Goal: Information Seeking & Learning: Learn about a topic

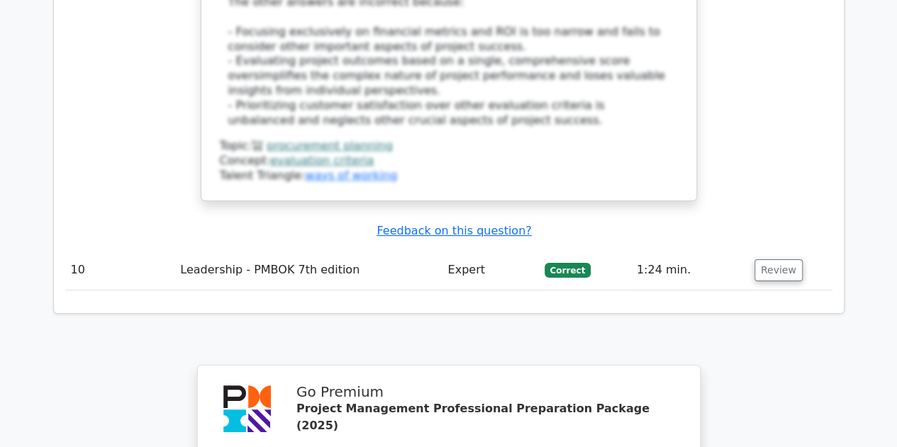
scroll to position [5614, 0]
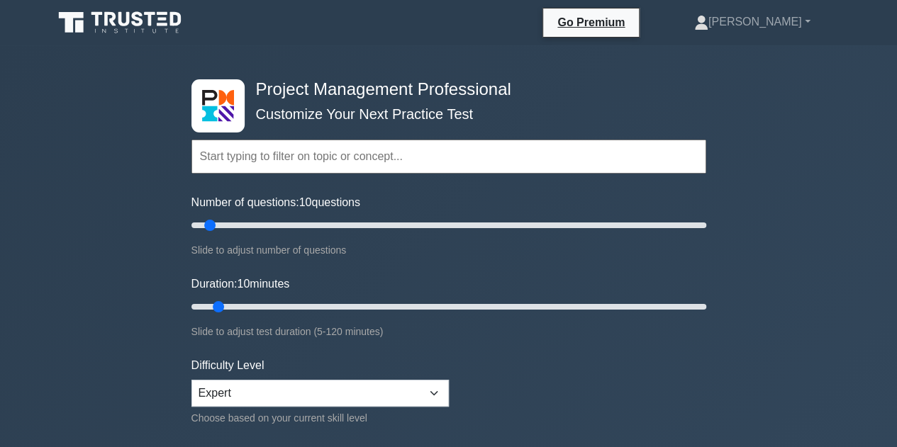
scroll to position [391, 0]
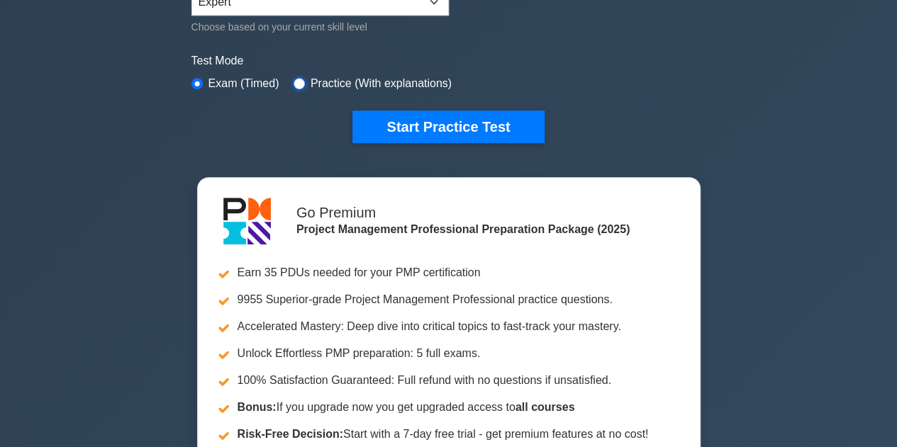
click at [294, 80] on input "radio" at bounding box center [299, 83] width 11 height 11
radio input "true"
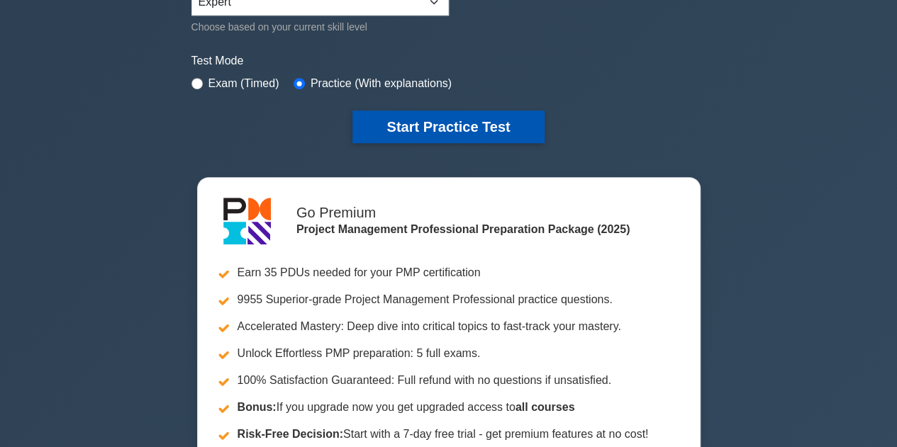
click at [437, 121] on button "Start Practice Test" at bounding box center [447, 127] width 191 height 33
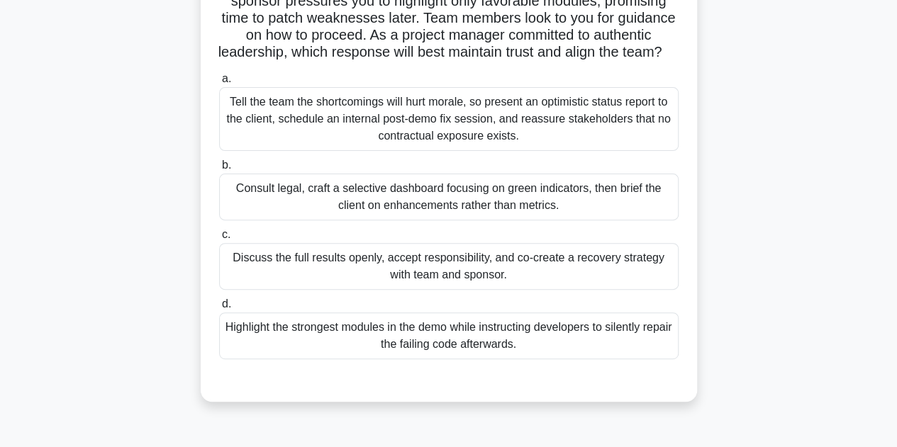
scroll to position [170, 0]
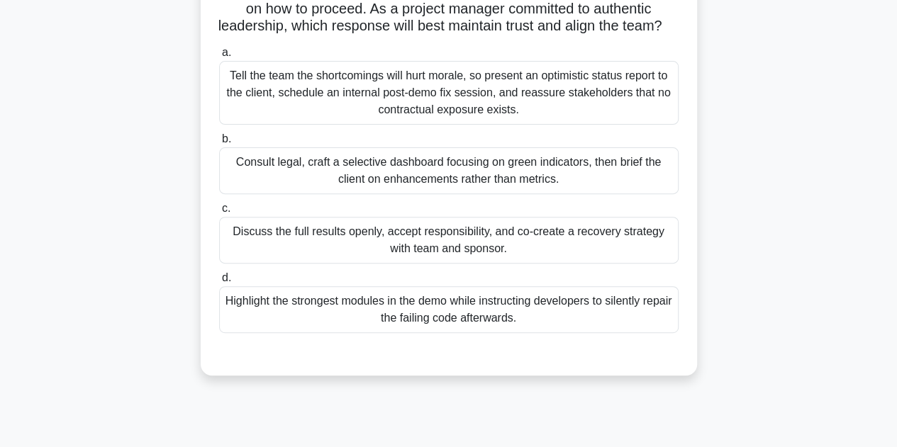
click at [483, 263] on div "Discuss the full results openly, accept responsibility, and co-create a recover…" at bounding box center [449, 240] width 460 height 47
click at [219, 213] on input "c. Discuss the full results openly, accept responsibility, and co-create a reco…" at bounding box center [219, 208] width 0 height 9
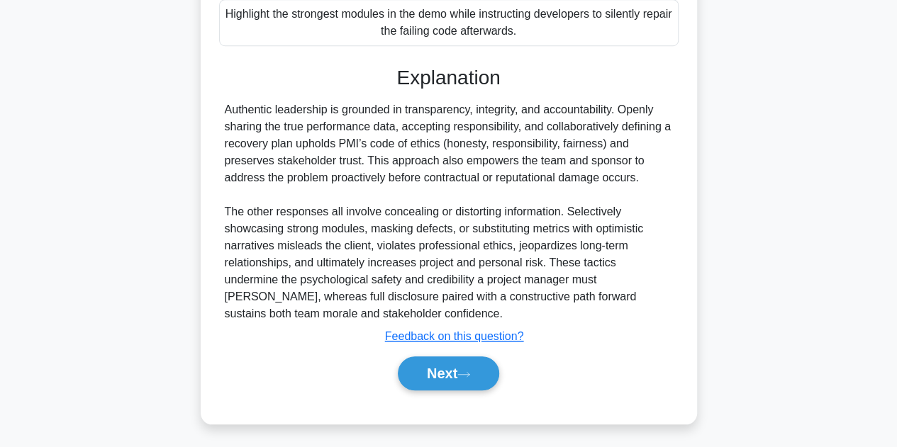
scroll to position [476, 0]
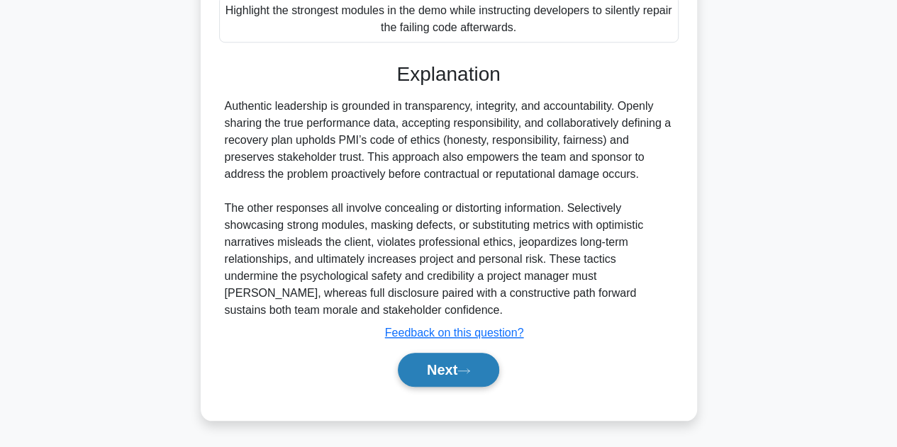
click at [471, 367] on button "Next" at bounding box center [448, 370] width 101 height 34
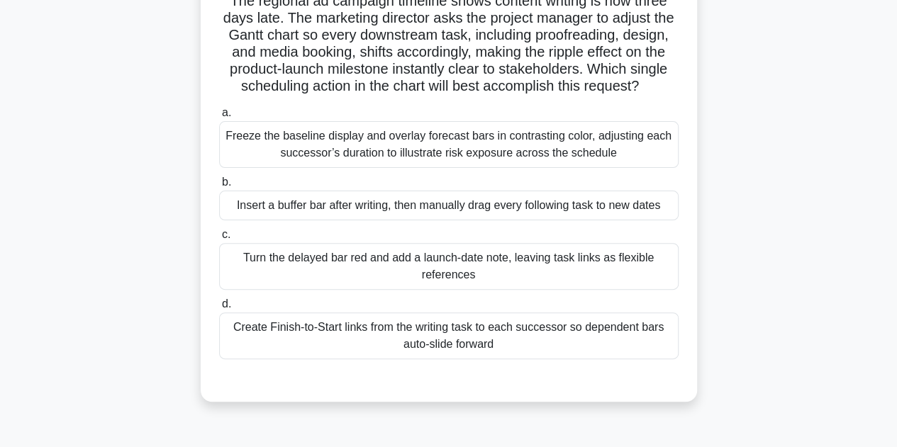
scroll to position [85, 0]
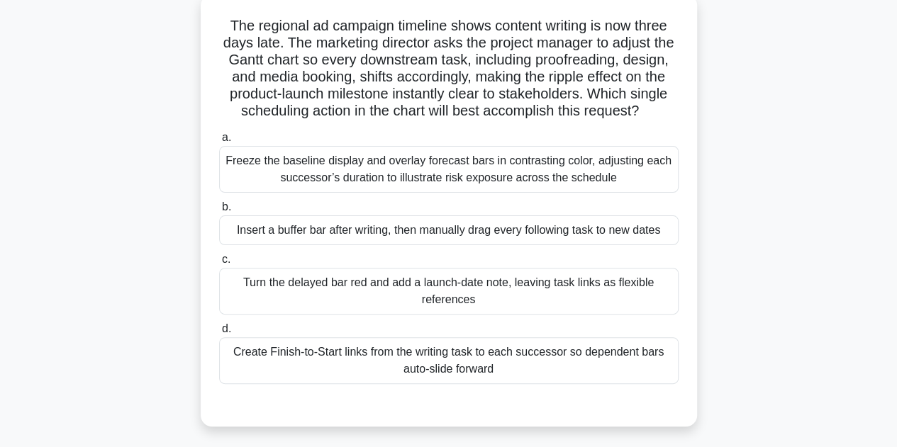
click at [496, 381] on div "Create Finish-to-Start links from the writing task to each successor so depende…" at bounding box center [449, 361] width 460 height 47
click at [219, 334] on input "d. Create Finish-to-Start links from the writing task to each successor so depe…" at bounding box center [219, 329] width 0 height 9
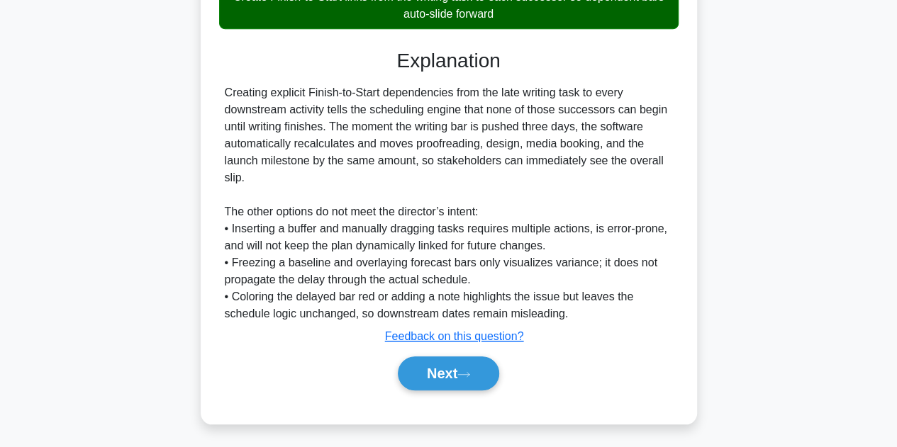
scroll to position [459, 0]
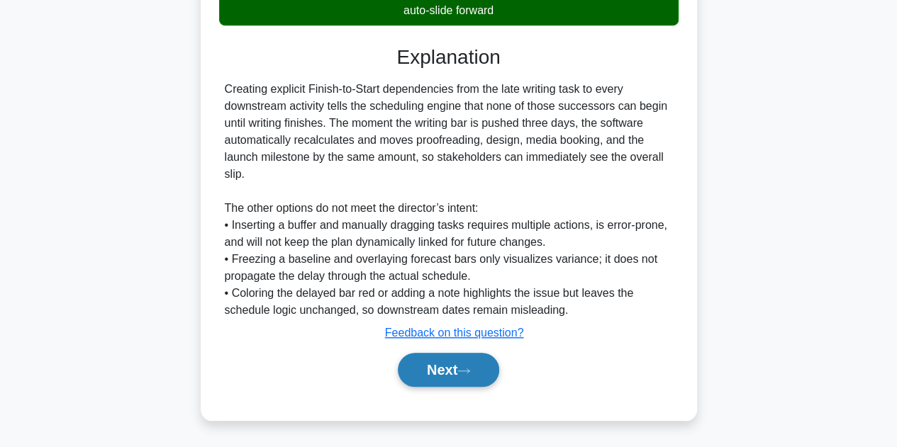
click at [465, 371] on icon at bounding box center [463, 371] width 13 height 8
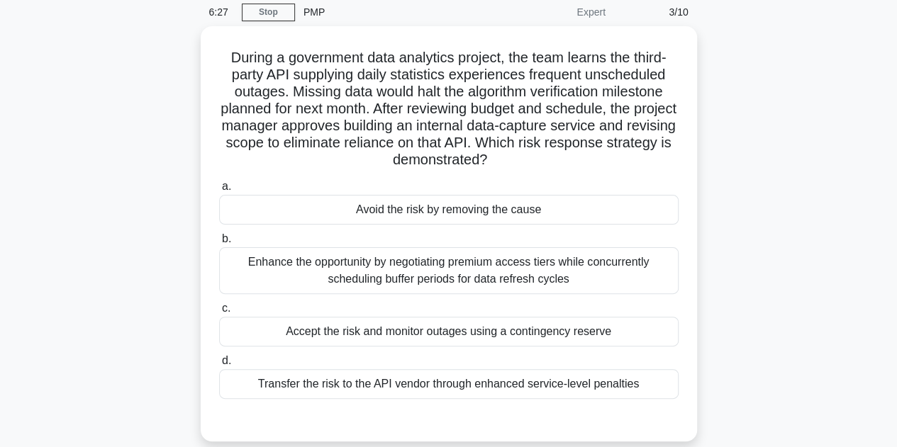
scroll to position [85, 0]
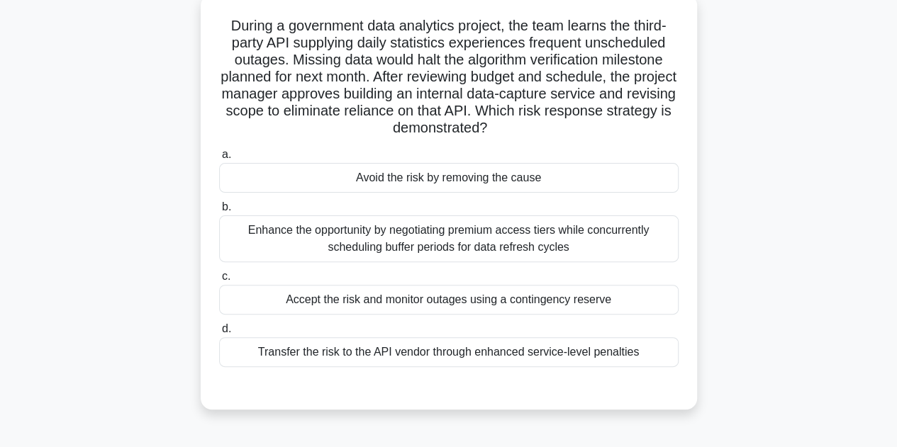
click at [455, 181] on div "Avoid the risk by removing the cause" at bounding box center [449, 178] width 460 height 30
click at [219, 160] on input "a. Avoid the risk by removing the cause" at bounding box center [219, 154] width 0 height 9
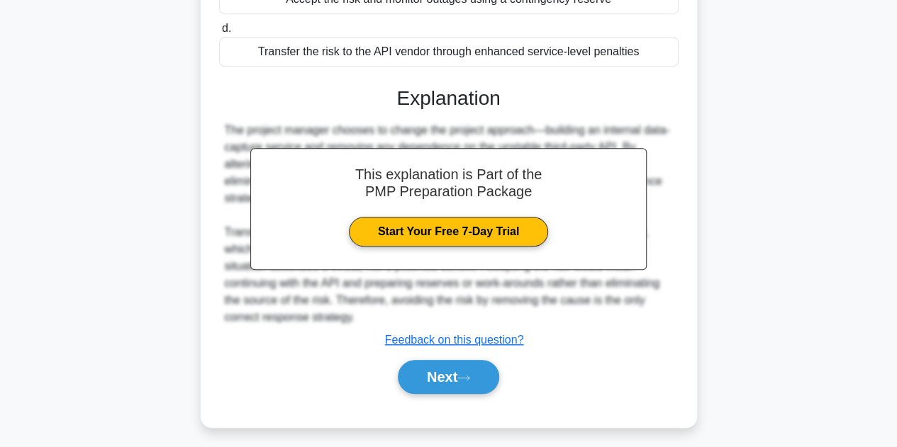
scroll to position [391, 0]
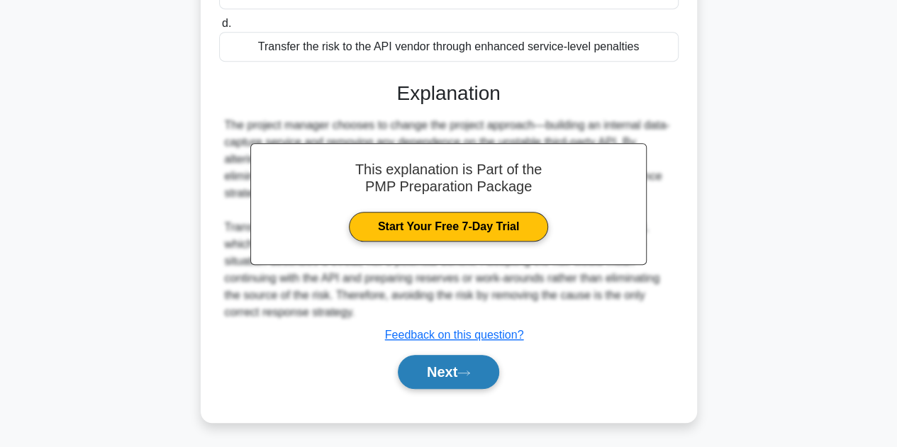
click at [470, 369] on icon at bounding box center [463, 373] width 13 height 8
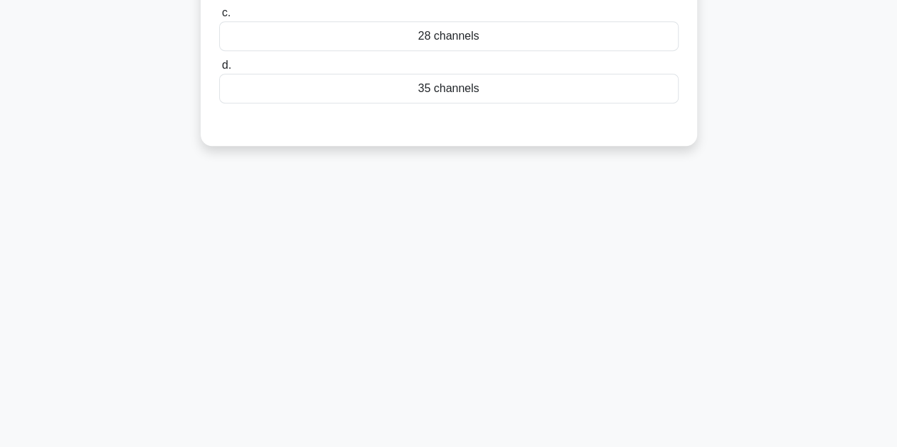
scroll to position [0, 0]
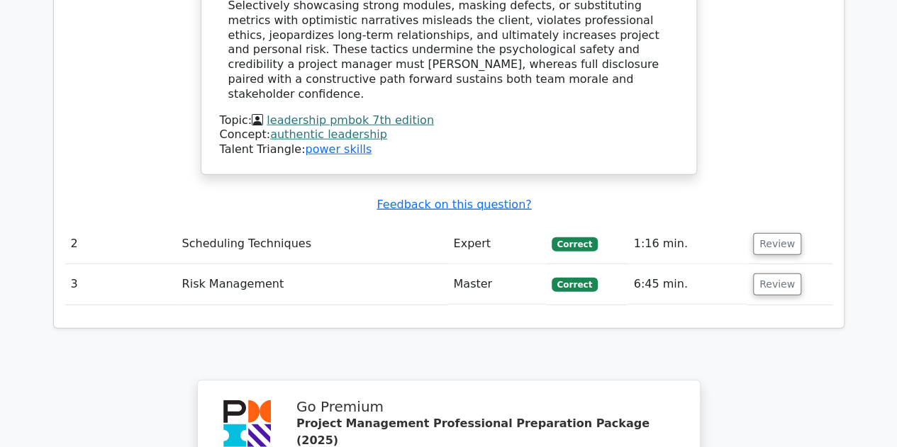
scroll to position [2180, 0]
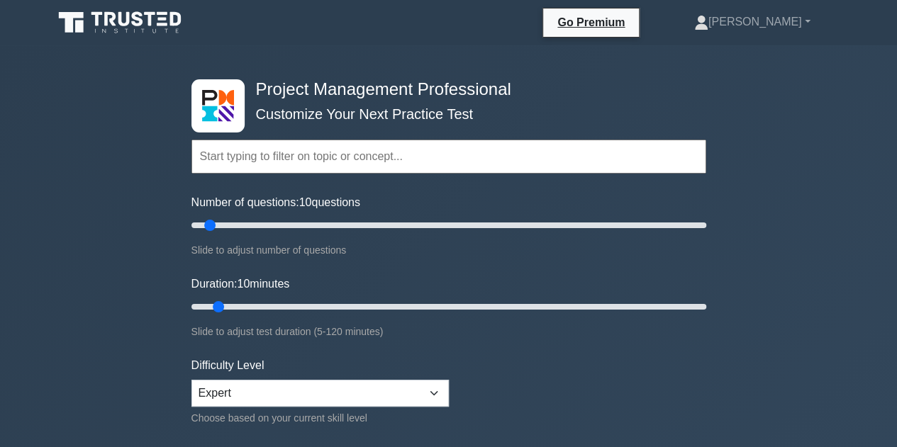
scroll to position [391, 0]
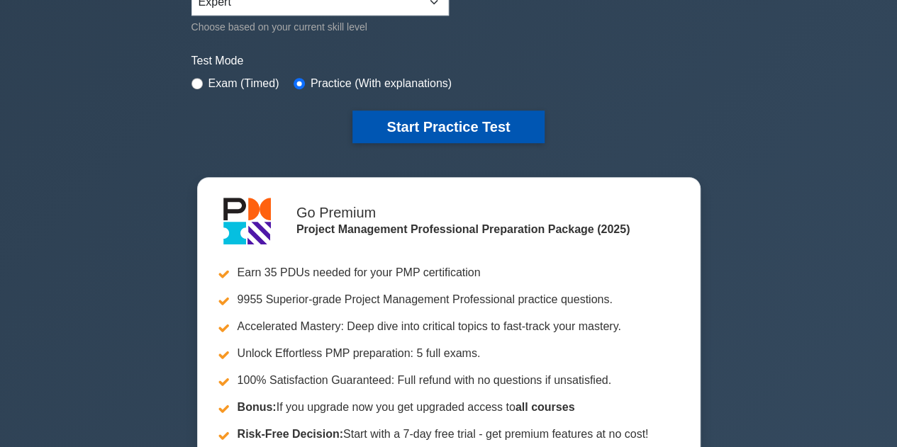
click at [473, 121] on button "Start Practice Test" at bounding box center [447, 127] width 191 height 33
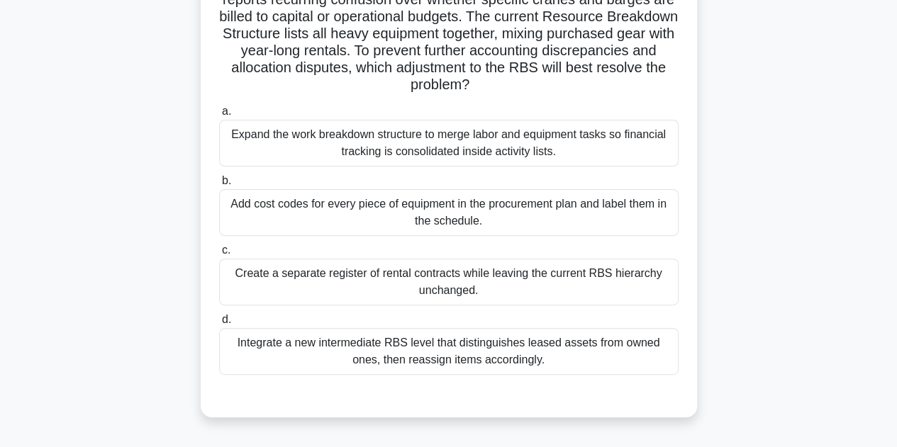
scroll to position [142, 0]
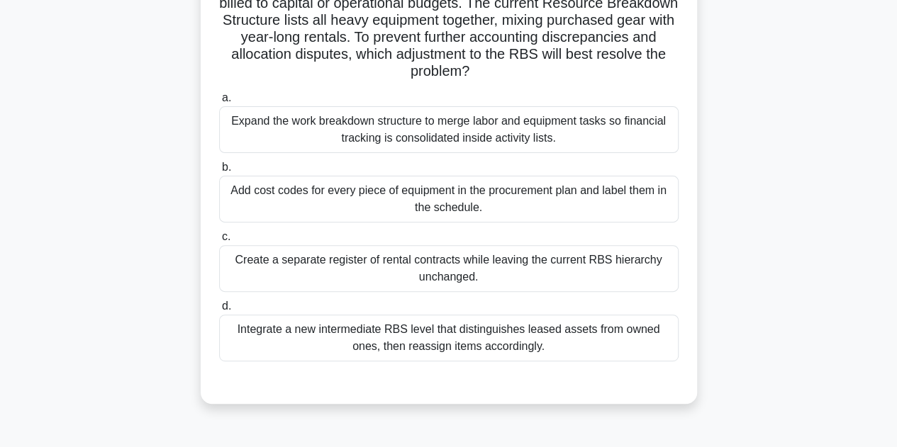
click at [406, 343] on div "Integrate a new intermediate RBS level that distinguishes leased assets from ow…" at bounding box center [449, 338] width 460 height 47
click at [219, 311] on input "d. Integrate a new intermediate RBS level that distinguishes leased assets from…" at bounding box center [219, 306] width 0 height 9
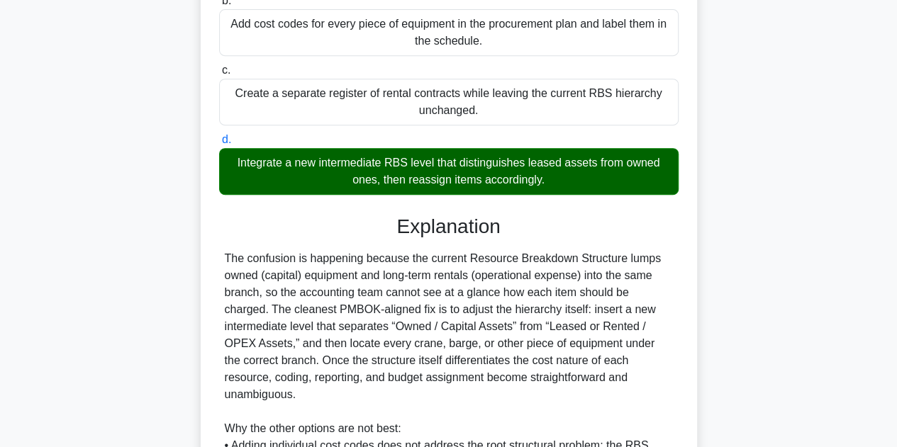
scroll to position [544, 0]
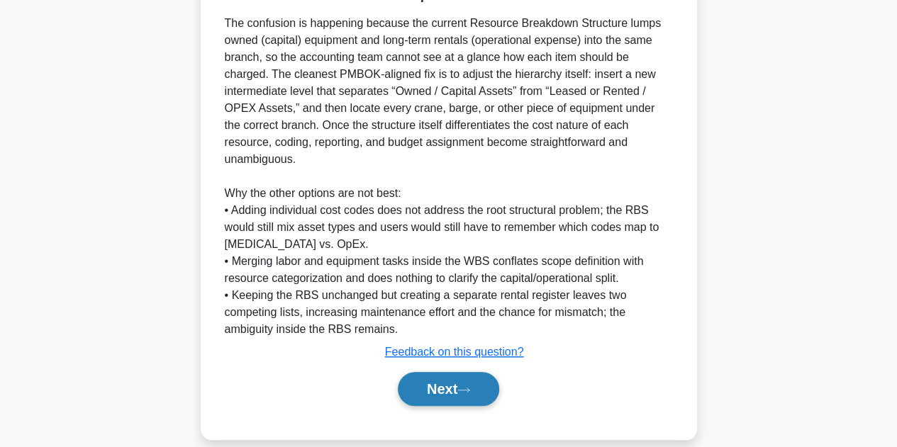
click at [462, 372] on button "Next" at bounding box center [448, 389] width 101 height 34
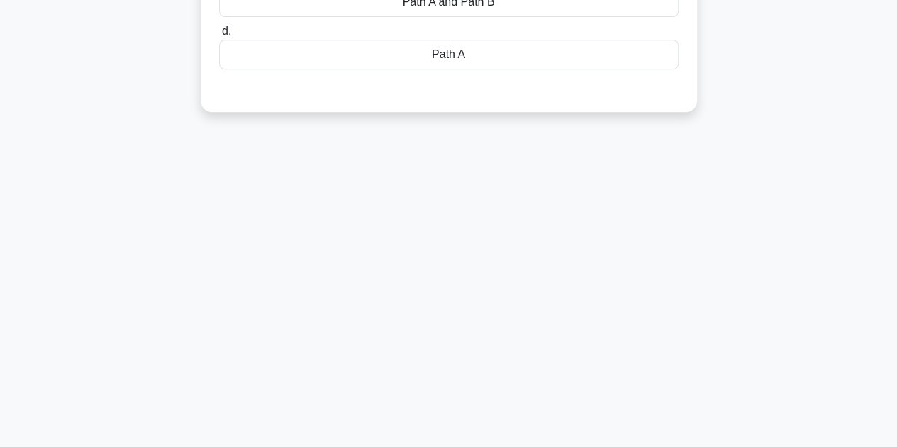
scroll to position [0, 0]
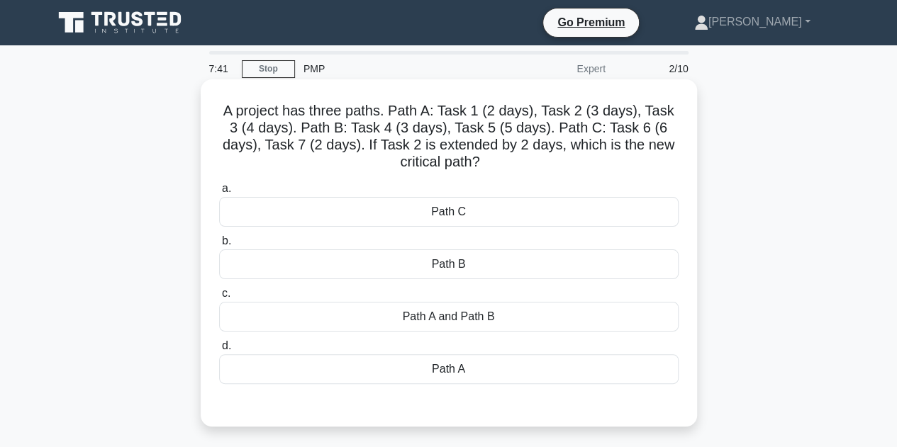
click at [435, 318] on div "Path A and Path B" at bounding box center [449, 317] width 460 height 30
click at [219, 299] on input "c. Path A and Path B" at bounding box center [219, 293] width 0 height 9
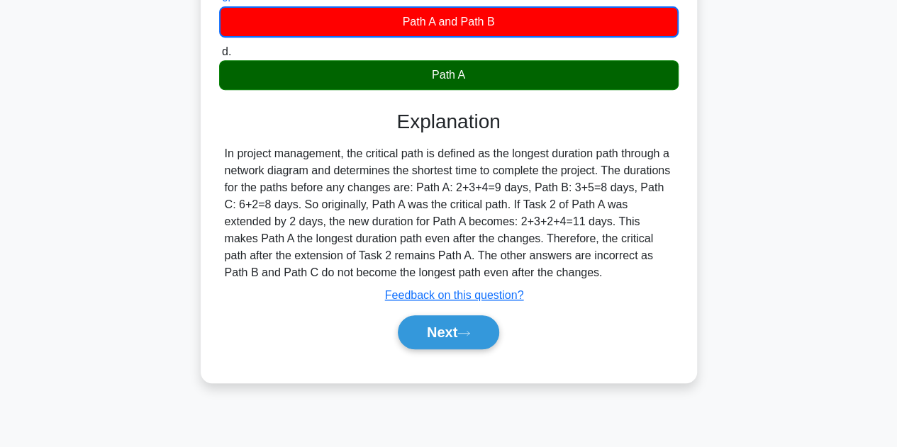
scroll to position [312, 0]
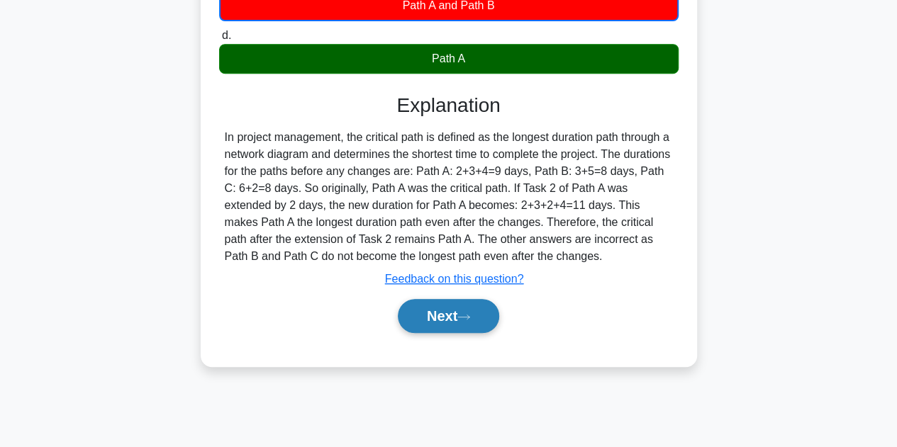
click at [470, 317] on icon at bounding box center [463, 317] width 13 height 8
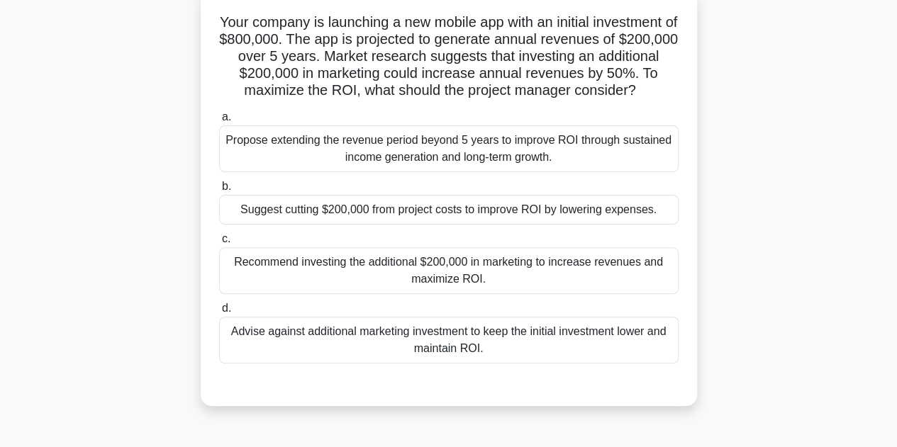
scroll to position [113, 0]
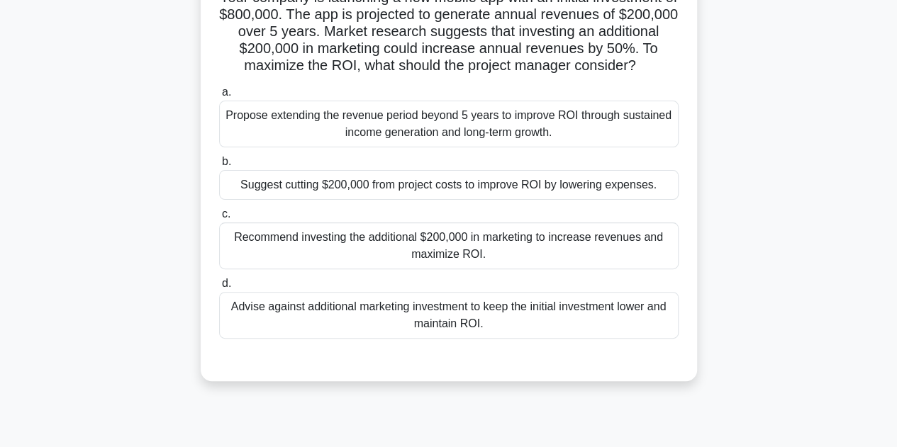
click at [436, 263] on div "Recommend investing the additional $200,000 in marketing to increase revenues a…" at bounding box center [449, 246] width 460 height 47
click at [219, 219] on input "c. Recommend investing the additional $200,000 in marketing to increase revenue…" at bounding box center [219, 214] width 0 height 9
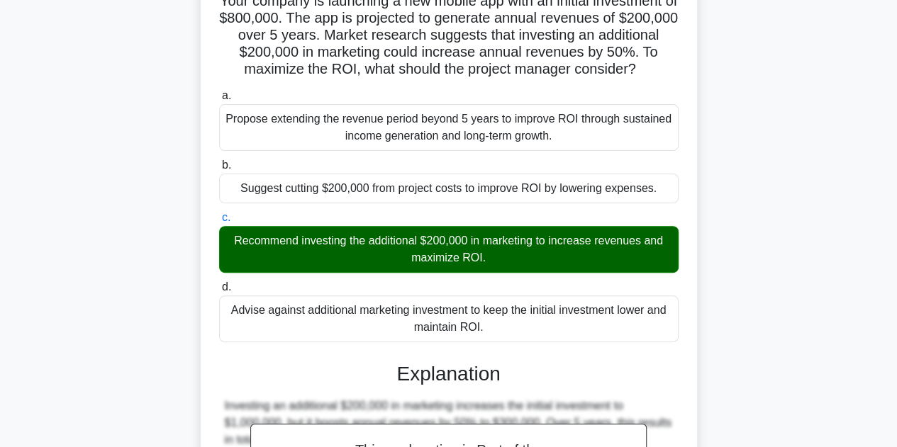
scroll to position [374, 0]
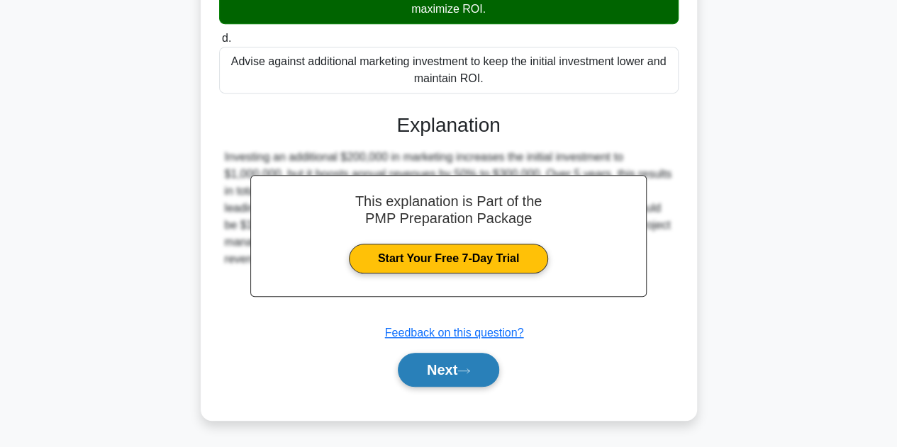
click at [460, 371] on button "Next" at bounding box center [448, 370] width 101 height 34
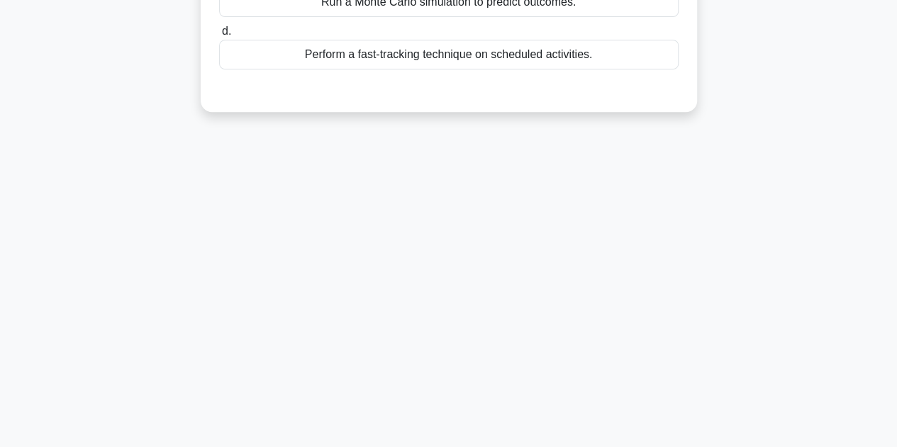
scroll to position [0, 0]
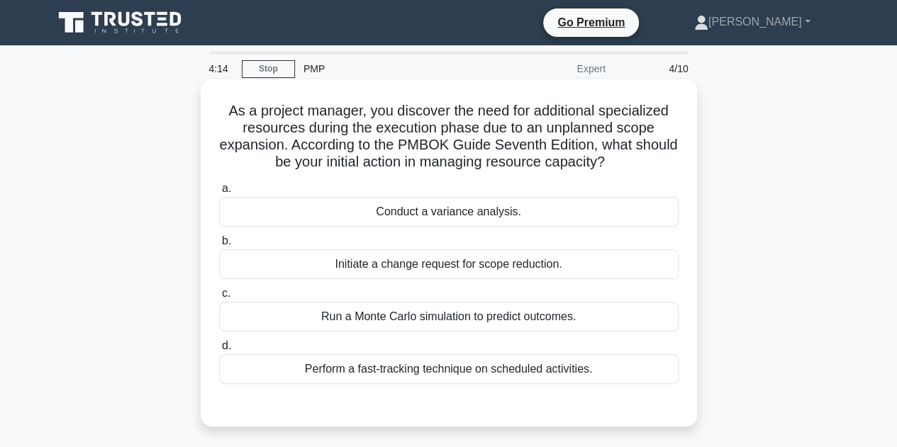
click at [384, 316] on div "Run a Monte Carlo simulation to predict outcomes." at bounding box center [449, 317] width 460 height 30
click at [219, 299] on input "c. Run a Monte Carlo simulation to predict outcomes." at bounding box center [219, 293] width 0 height 9
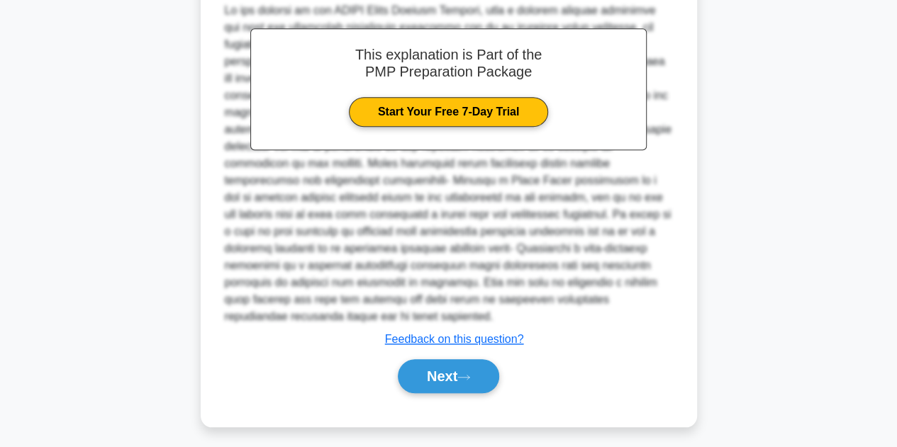
scroll to position [444, 0]
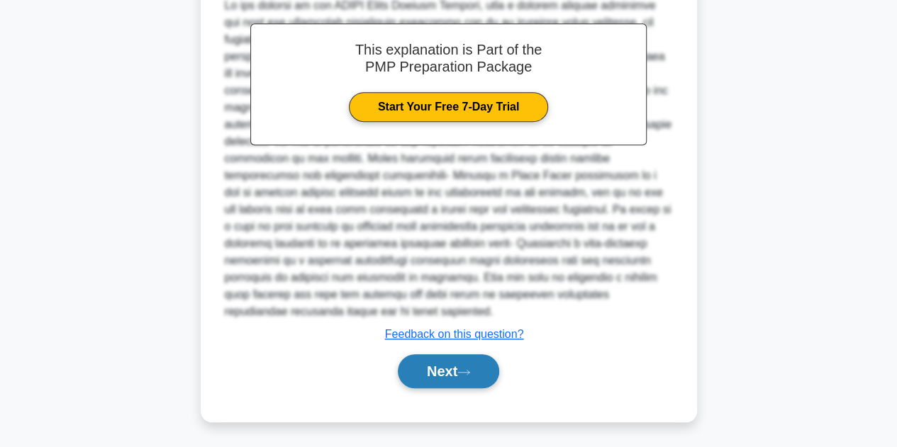
click at [465, 369] on icon at bounding box center [463, 373] width 13 height 8
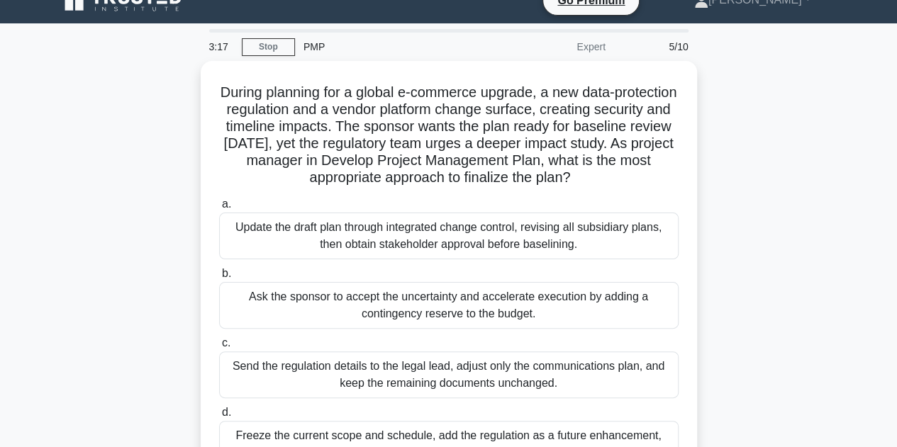
scroll to position [57, 0]
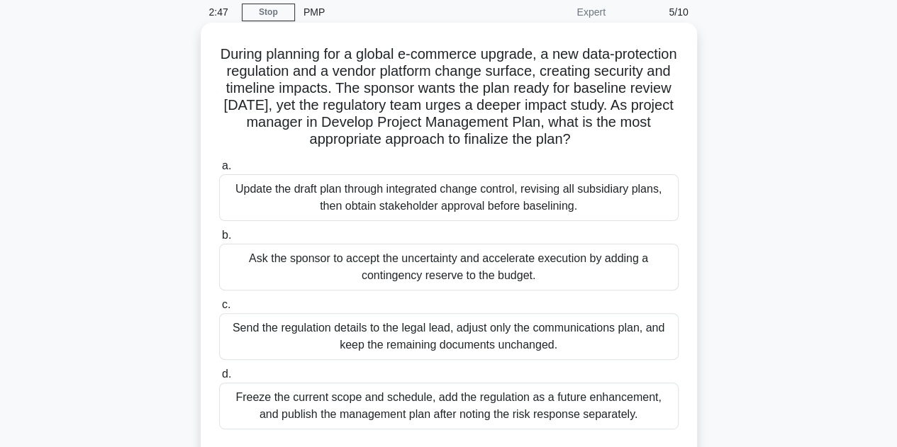
click at [392, 189] on div "Update the draft plan through integrated change control, revising all subsidiar…" at bounding box center [449, 197] width 460 height 47
click at [219, 171] on input "a. Update the draft plan through integrated change control, revising all subsid…" at bounding box center [219, 166] width 0 height 9
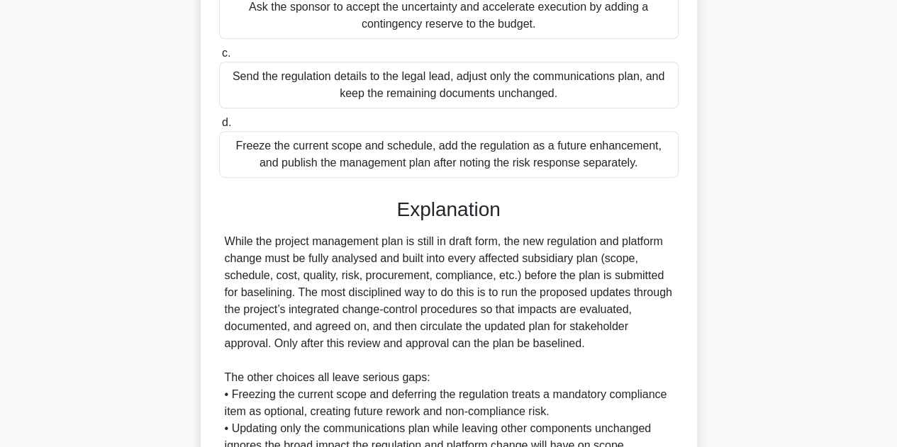
scroll to position [527, 0]
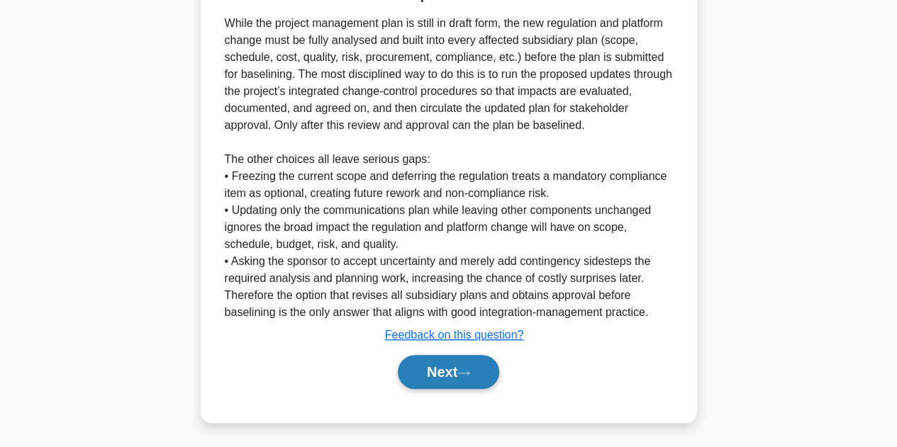
click at [452, 369] on button "Next" at bounding box center [448, 372] width 101 height 34
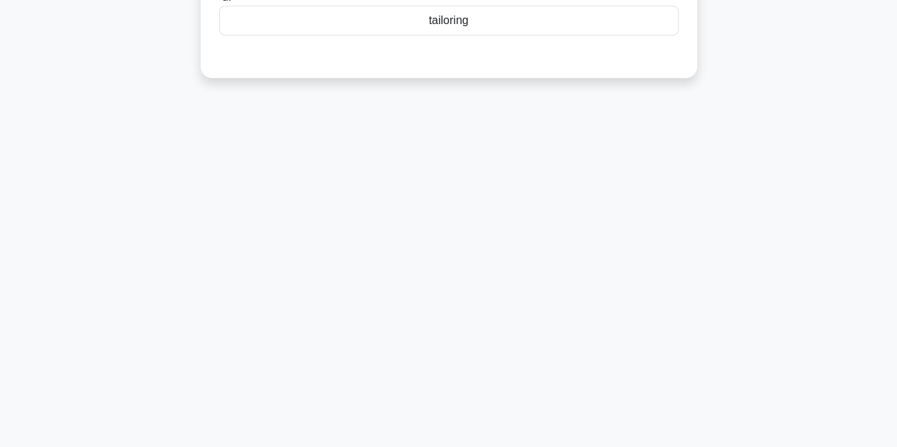
scroll to position [0, 0]
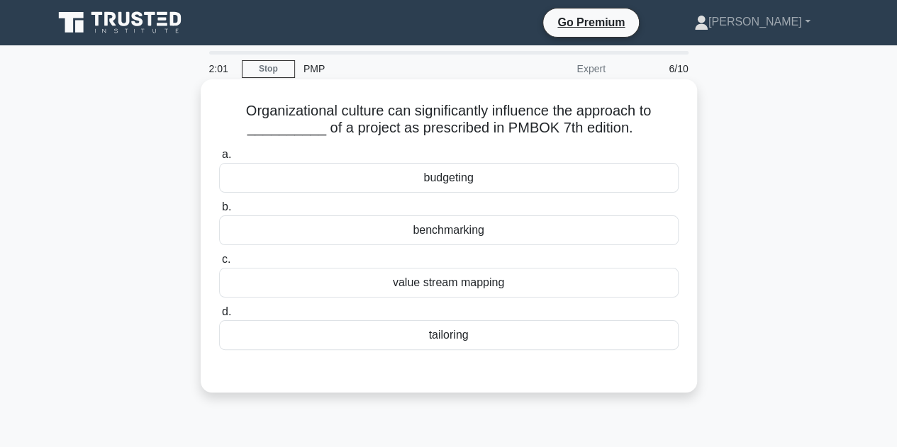
click at [435, 333] on div "tailoring" at bounding box center [449, 336] width 460 height 30
click at [219, 317] on input "d. tailoring" at bounding box center [219, 312] width 0 height 9
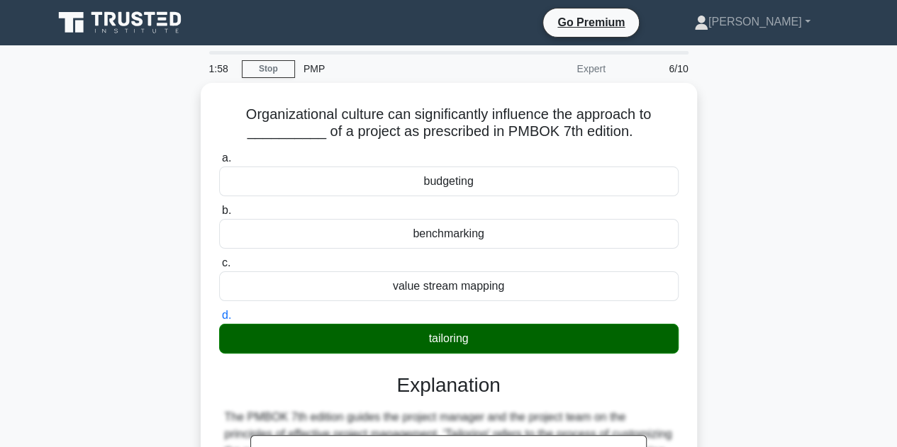
scroll to position [391, 0]
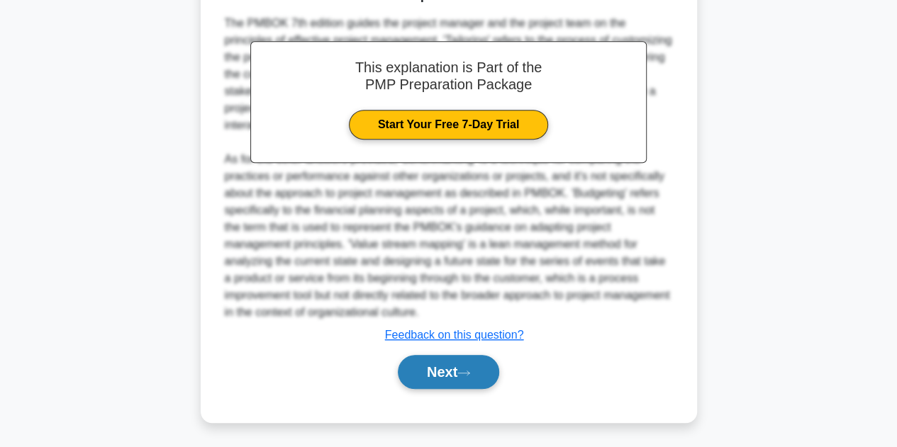
click at [470, 374] on icon at bounding box center [463, 373] width 13 height 8
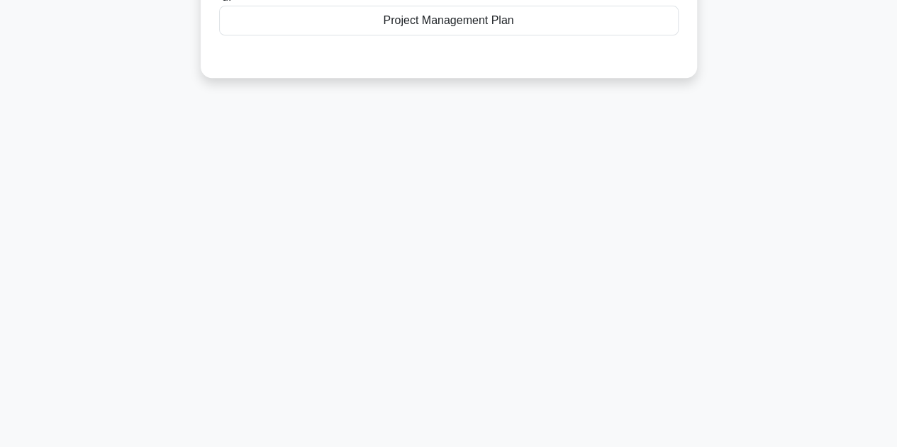
scroll to position [0, 0]
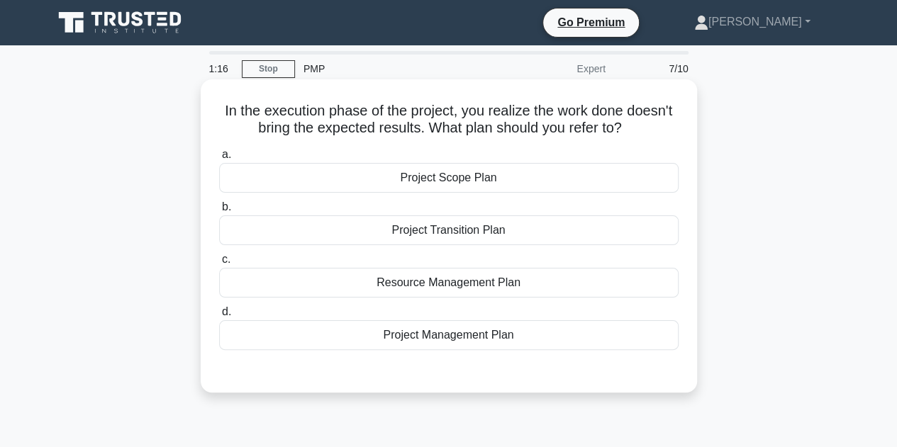
click at [428, 180] on div "Project Scope Plan" at bounding box center [449, 178] width 460 height 30
click at [219, 160] on input "a. Project Scope Plan" at bounding box center [219, 154] width 0 height 9
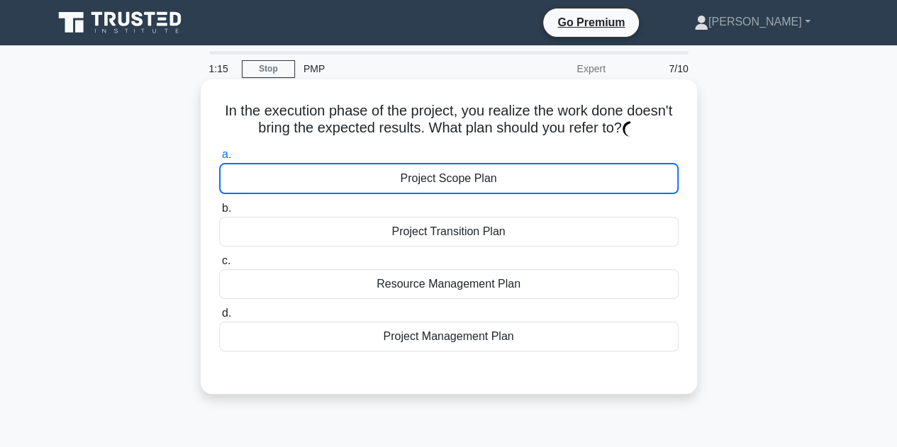
click at [428, 180] on div "Project Scope Plan" at bounding box center [449, 178] width 460 height 31
click at [219, 160] on input "a. Project Scope Plan" at bounding box center [219, 154] width 0 height 9
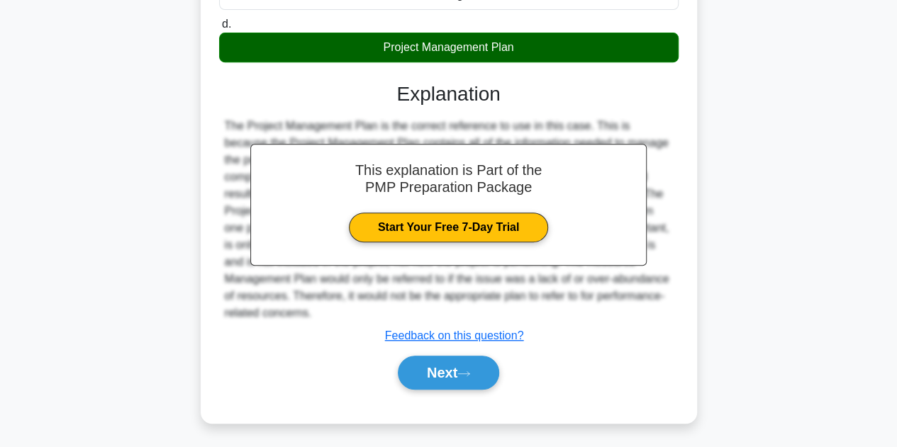
scroll to position [312, 0]
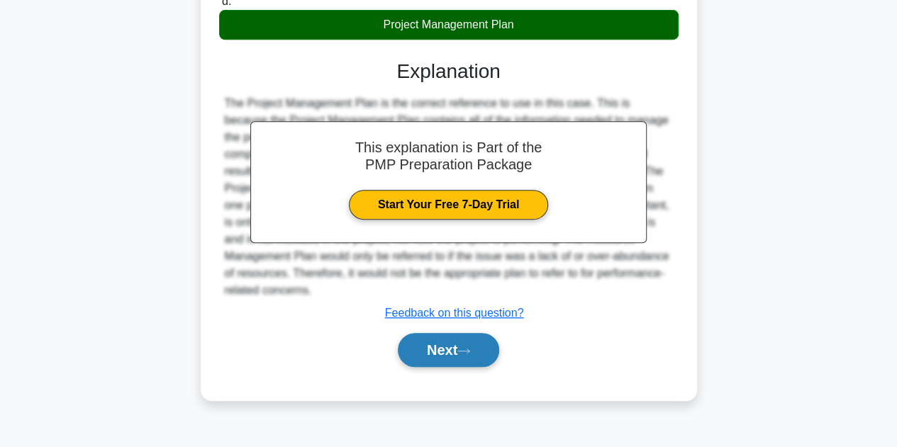
click at [469, 351] on icon at bounding box center [463, 351] width 13 height 8
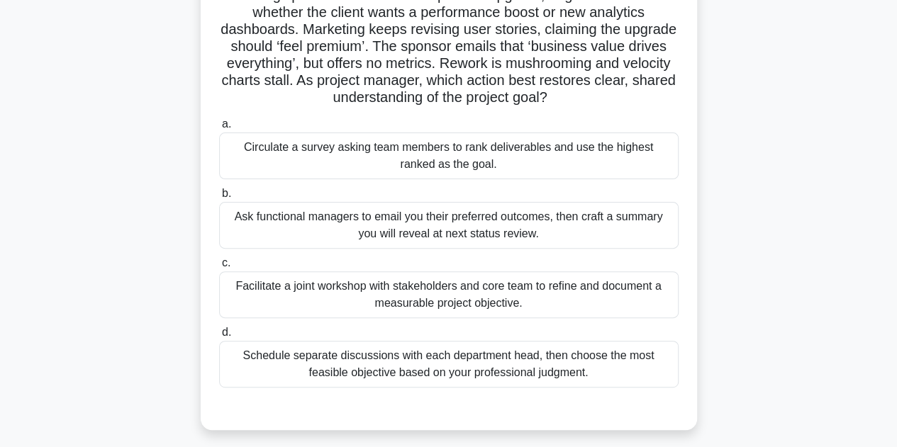
scroll to position [142, 0]
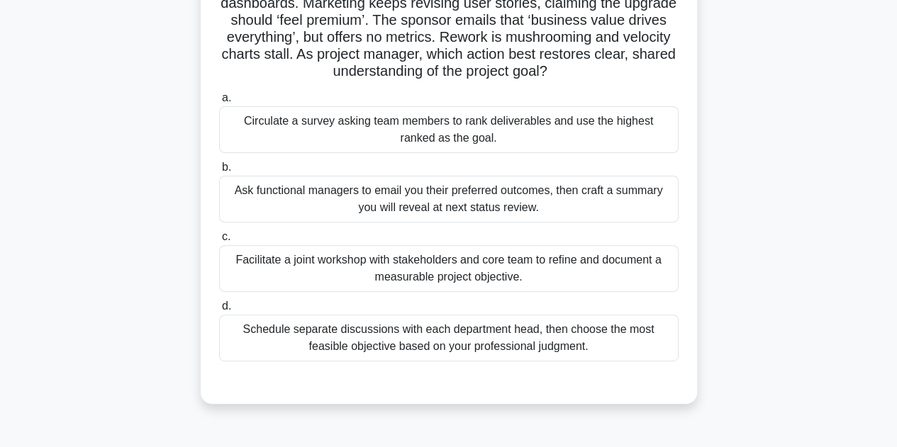
click at [399, 269] on div "Facilitate a joint workshop with stakeholders and core team to refine and docum…" at bounding box center [449, 268] width 460 height 47
click at [219, 242] on input "c. Facilitate a joint workshop with stakeholders and core team to refine and do…" at bounding box center [219, 237] width 0 height 9
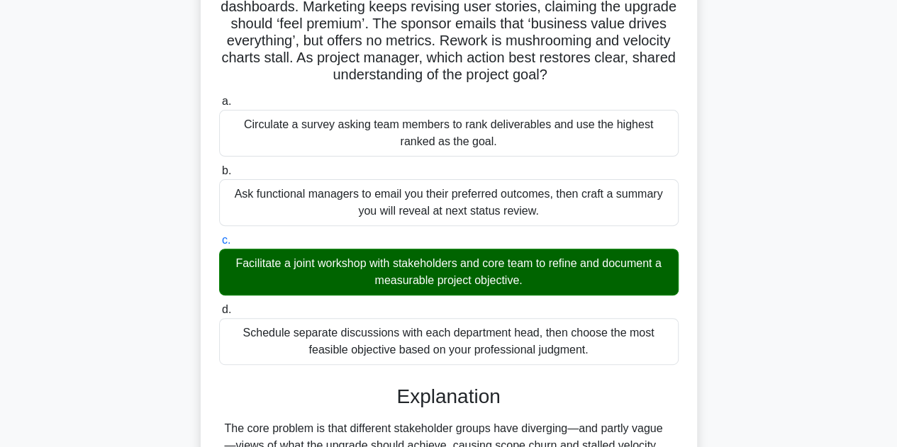
scroll to position [510, 0]
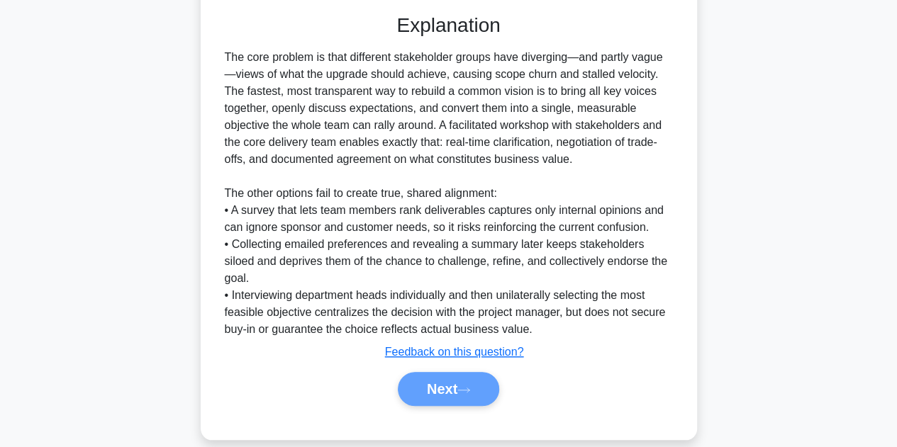
click at [471, 372] on div "Next" at bounding box center [448, 389] width 465 height 34
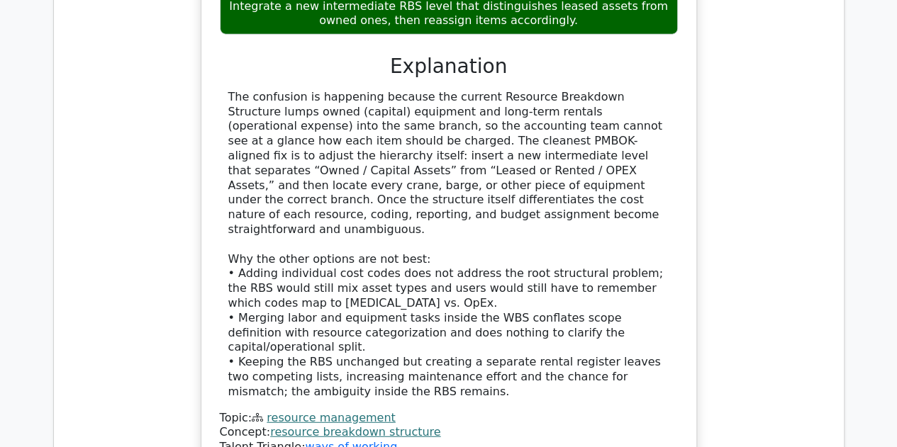
scroll to position [2044, 0]
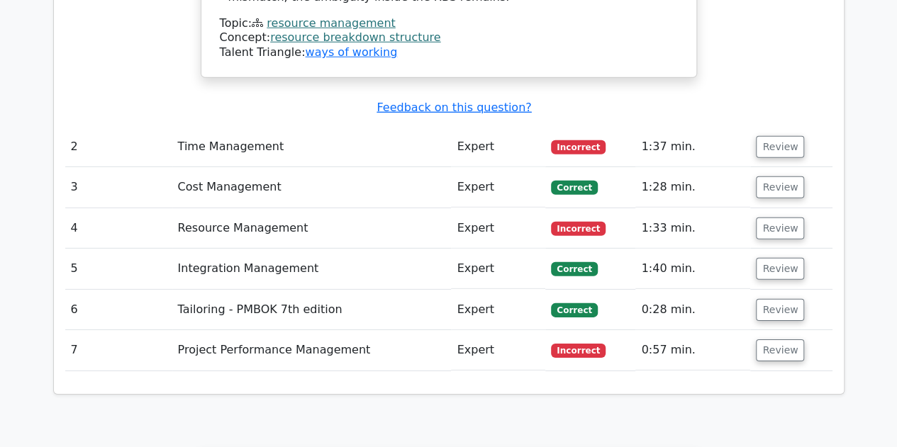
click at [584, 222] on span "Incorrect" at bounding box center [578, 229] width 55 height 14
click at [784, 218] on button "Review" at bounding box center [780, 229] width 48 height 22
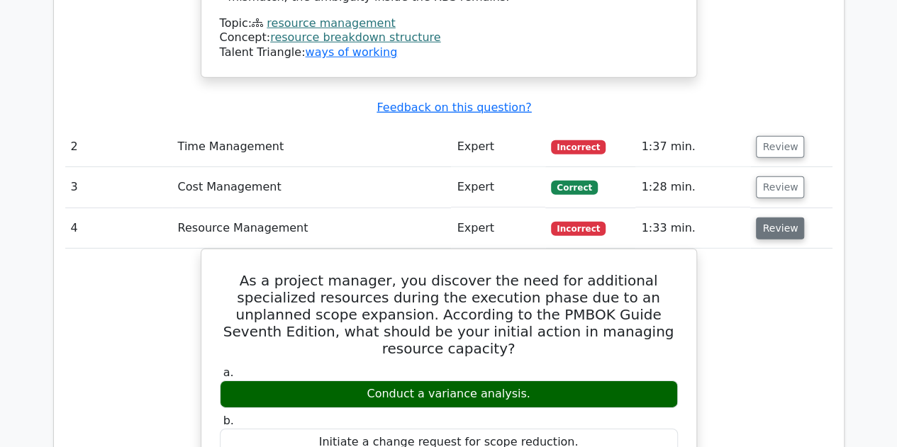
click at [774, 218] on button "Review" at bounding box center [780, 229] width 48 height 22
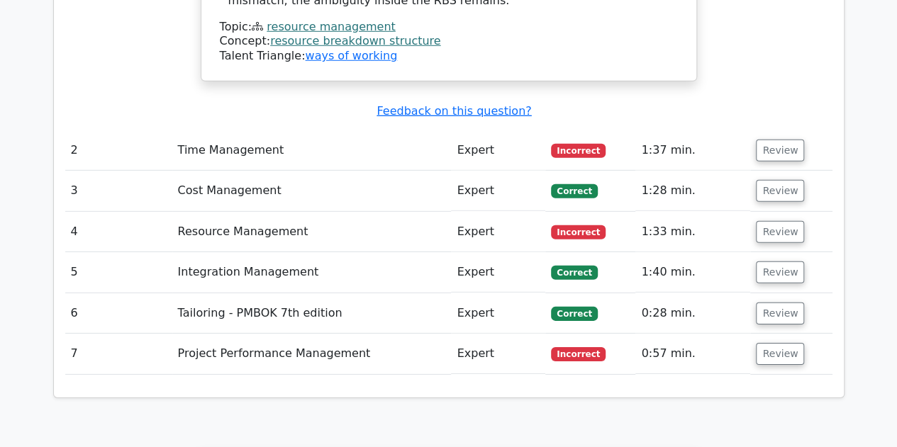
scroll to position [2435, 0]
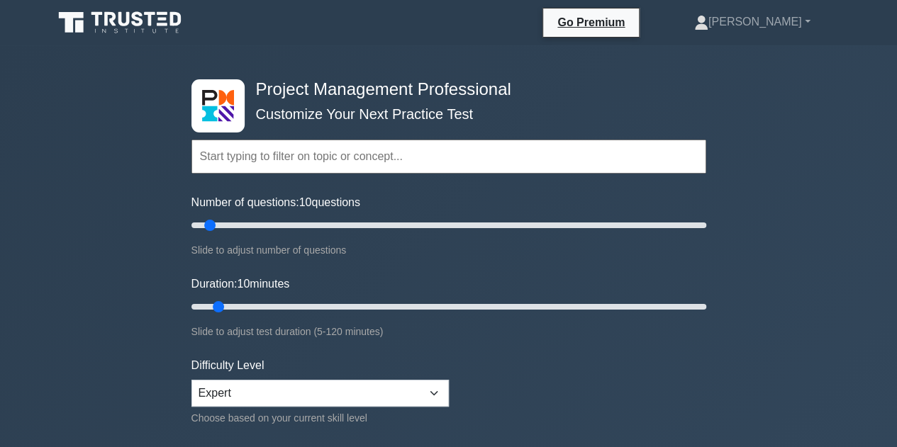
scroll to position [391, 0]
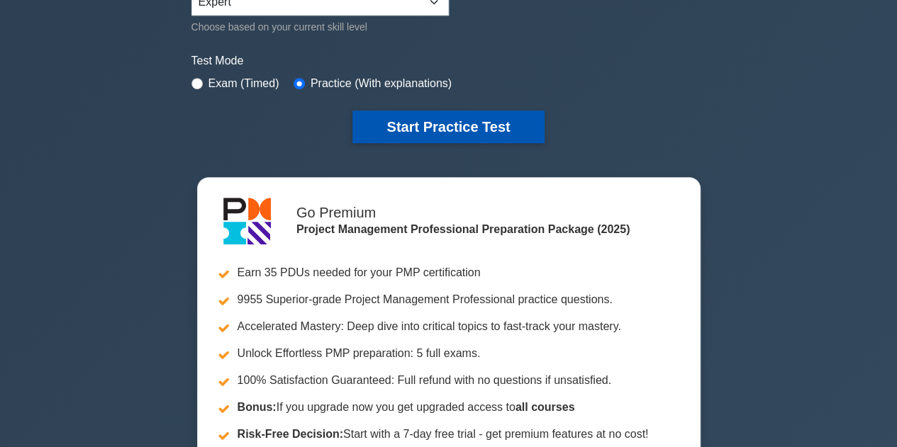
click at [421, 123] on button "Start Practice Test" at bounding box center [447, 127] width 191 height 33
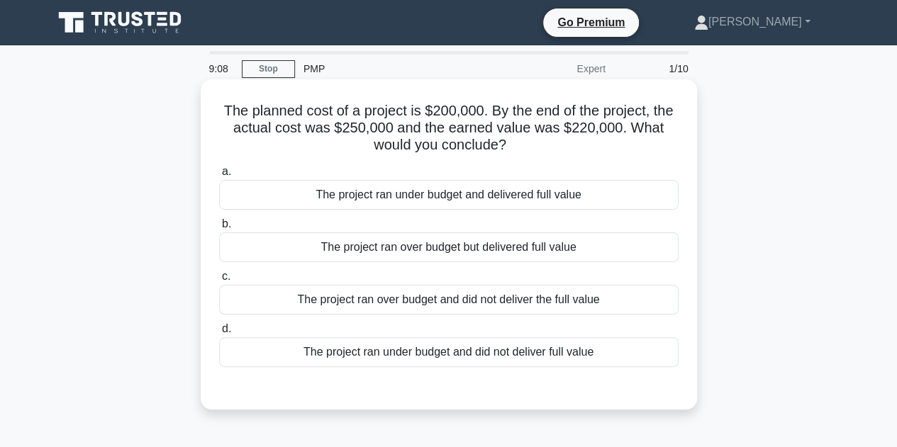
click at [350, 247] on div "The project ran over budget but delivered full value" at bounding box center [449, 248] width 460 height 30
click at [219, 229] on input "b. The project ran over budget but delivered full value" at bounding box center [219, 224] width 0 height 9
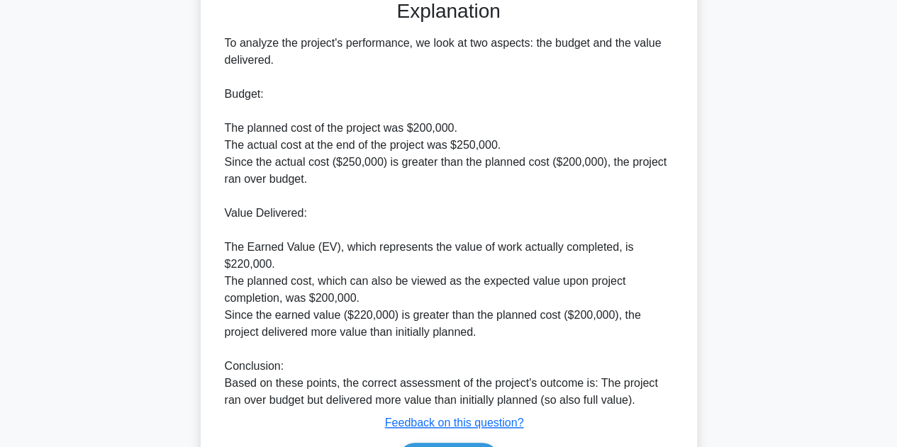
scroll to position [476, 0]
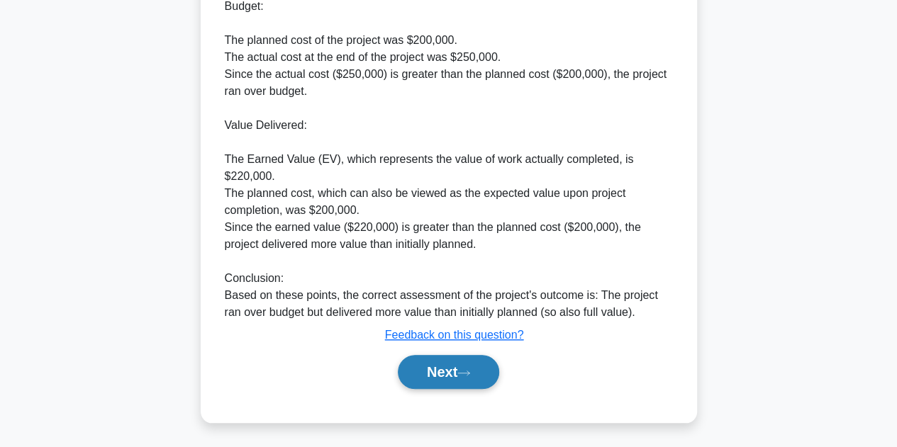
click at [447, 372] on button "Next" at bounding box center [448, 372] width 101 height 34
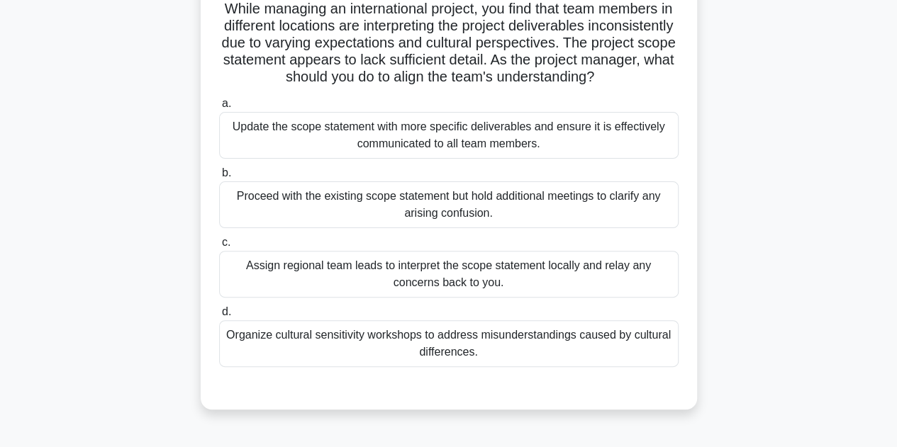
scroll to position [113, 0]
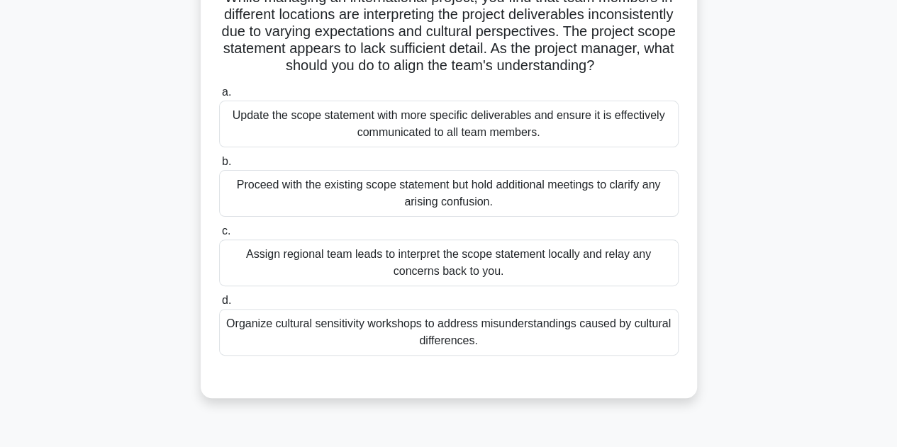
click at [452, 140] on div "Update the scope statement with more specific deliverables and ensure it is eff…" at bounding box center [449, 124] width 460 height 47
click at [219, 97] on input "a. Update the scope statement with more specific deliverables and ensure it is …" at bounding box center [219, 92] width 0 height 9
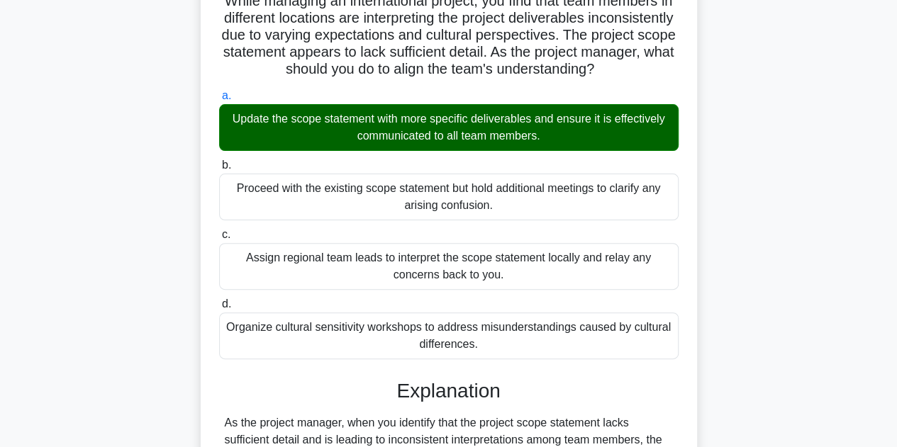
scroll to position [357, 0]
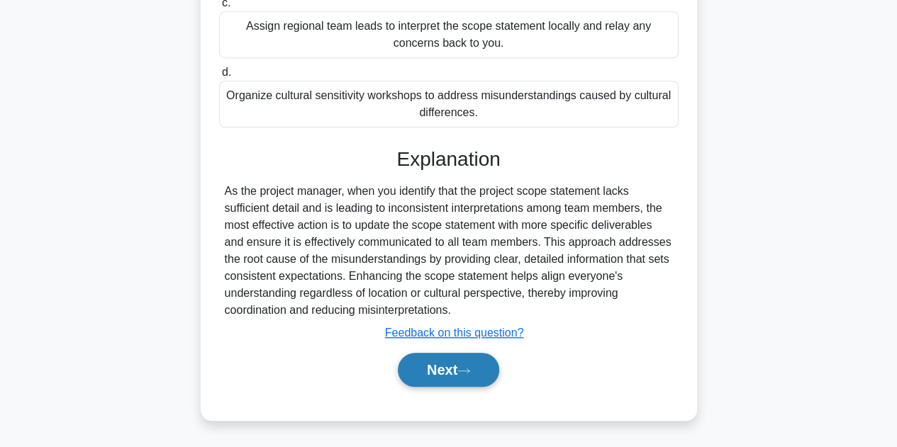
click at [450, 370] on button "Next" at bounding box center [448, 370] width 101 height 34
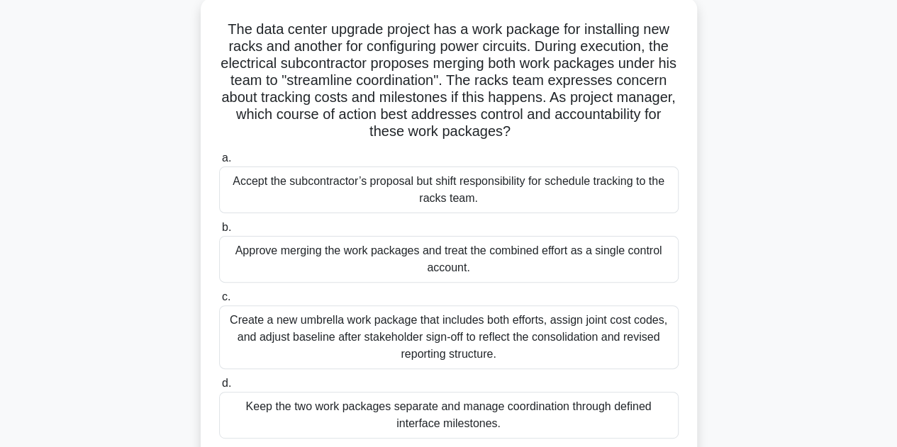
scroll to position [113, 0]
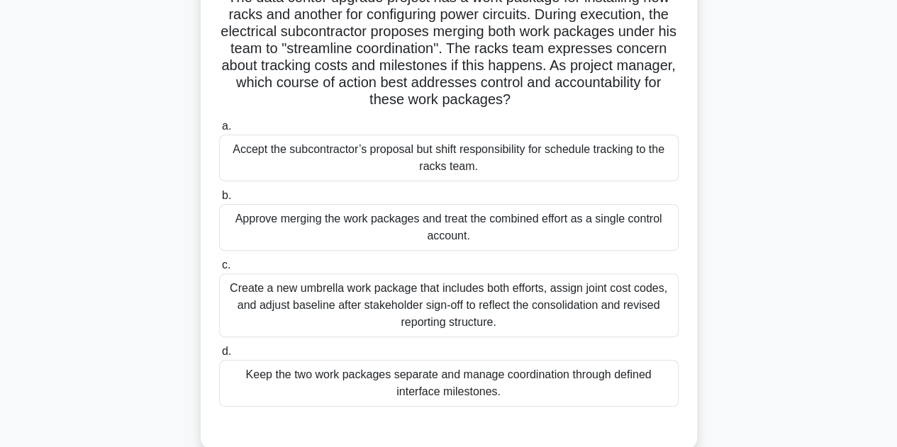
click at [447, 394] on div "Keep the two work packages separate and manage coordination through defined int…" at bounding box center [449, 383] width 460 height 47
click at [219, 357] on input "d. Keep the two work packages separate and manage coordination through defined …" at bounding box center [219, 351] width 0 height 9
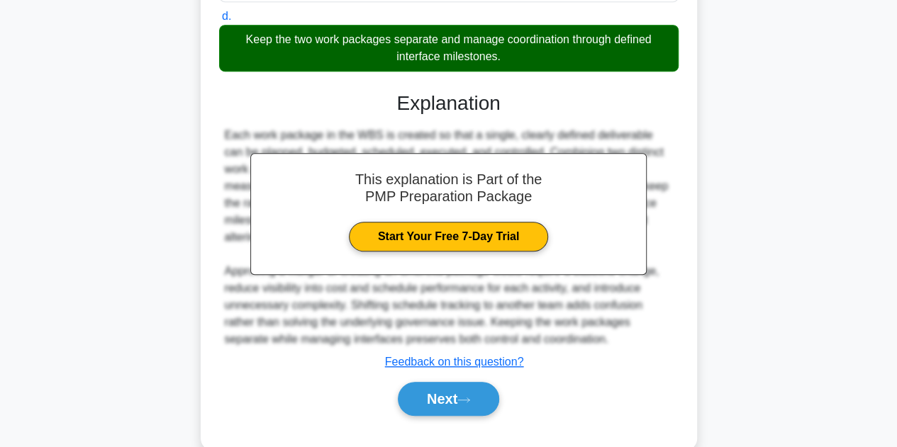
scroll to position [454, 0]
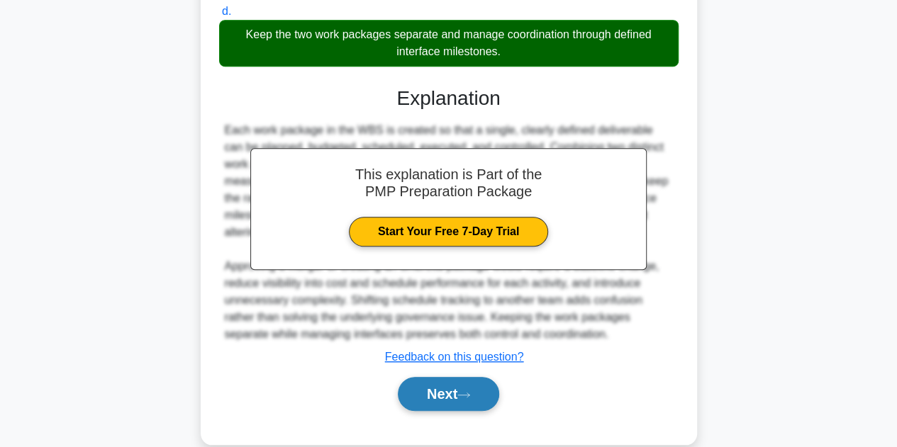
click at [478, 394] on button "Next" at bounding box center [448, 394] width 101 height 34
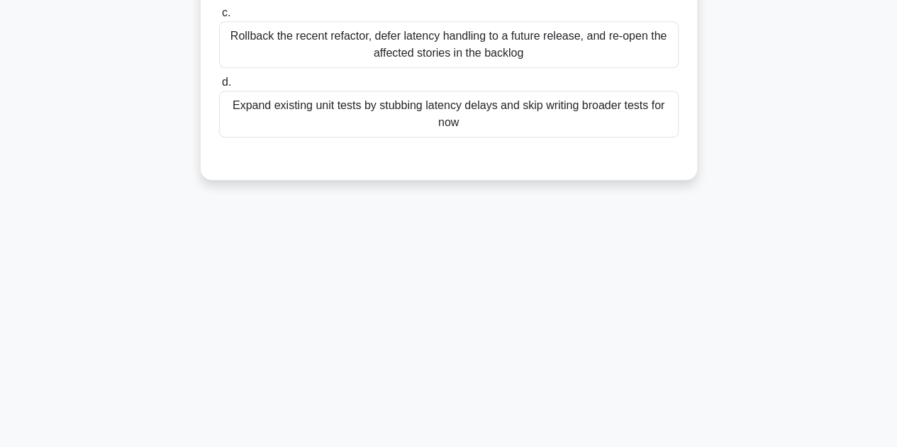
scroll to position [0, 0]
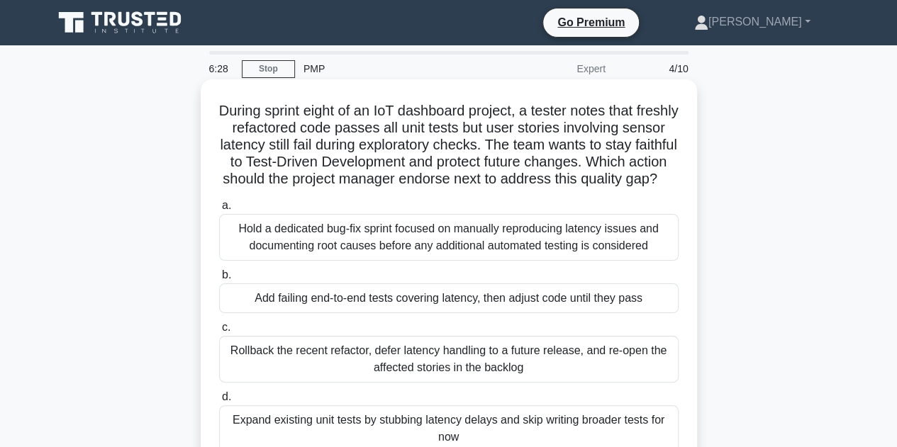
click at [401, 256] on div "Hold a dedicated bug-fix sprint focused on manually reproducing latency issues …" at bounding box center [449, 237] width 460 height 47
click at [219, 211] on input "a. Hold a dedicated bug-fix sprint focused on manually reproducing latency issu…" at bounding box center [219, 205] width 0 height 9
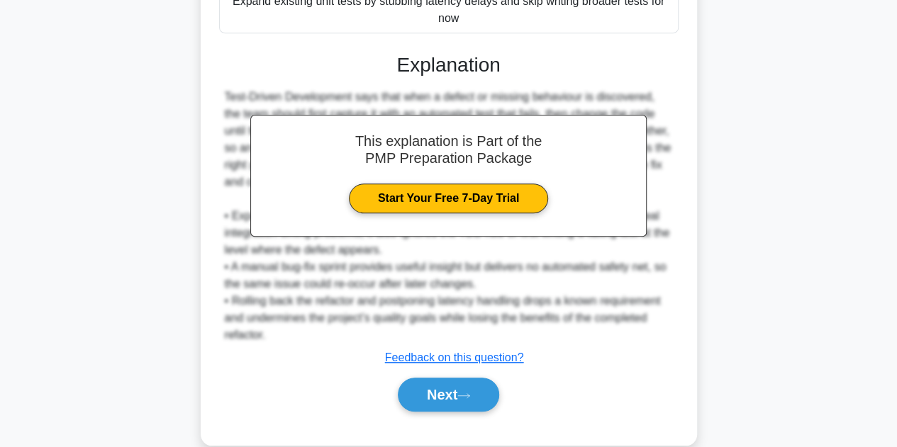
scroll to position [454, 0]
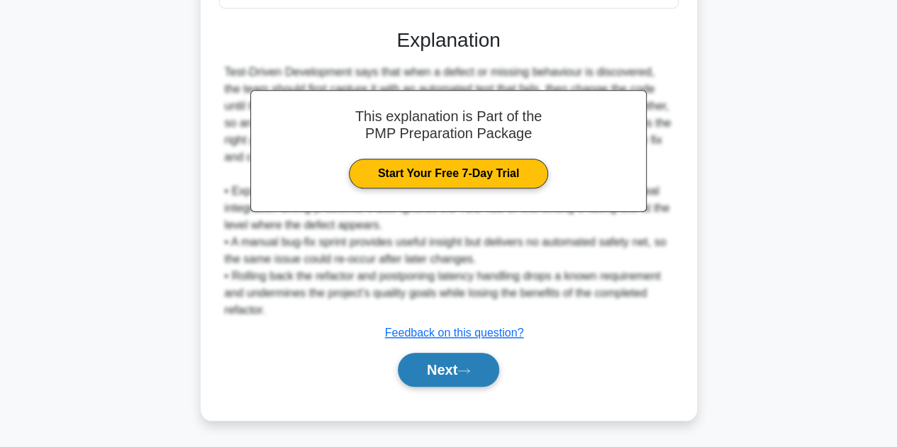
click at [470, 375] on icon at bounding box center [463, 371] width 13 height 8
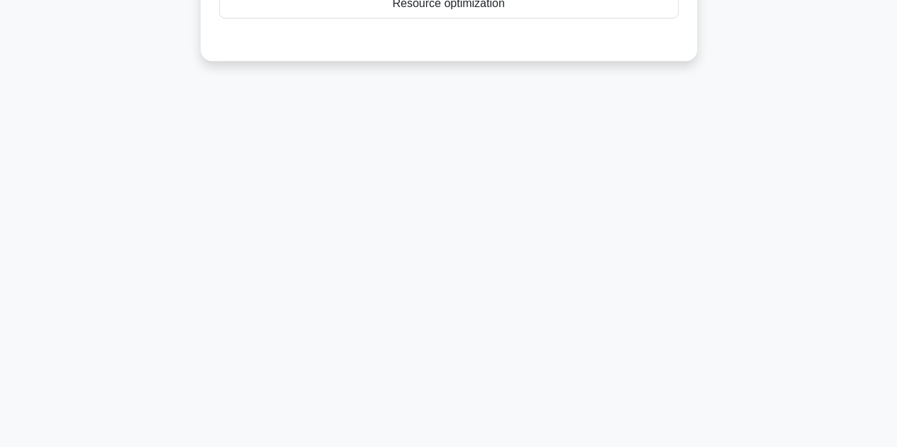
scroll to position [0, 0]
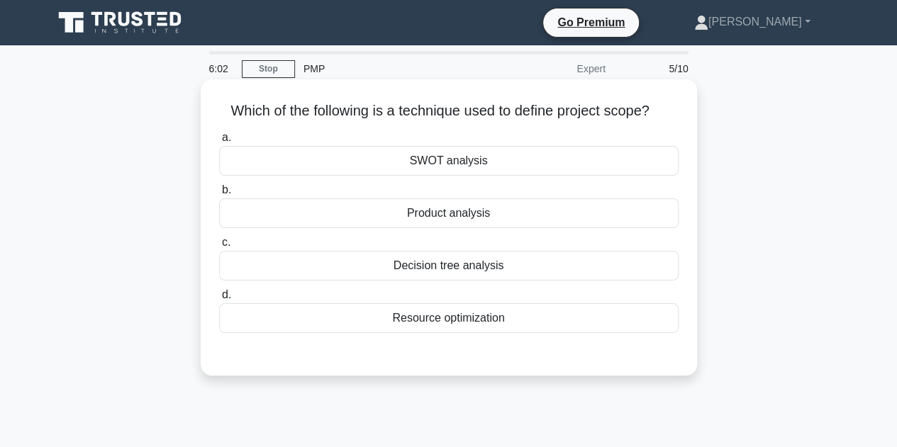
click at [440, 216] on div "Product analysis" at bounding box center [449, 214] width 460 height 30
click at [219, 195] on input "b. Product analysis" at bounding box center [219, 190] width 0 height 9
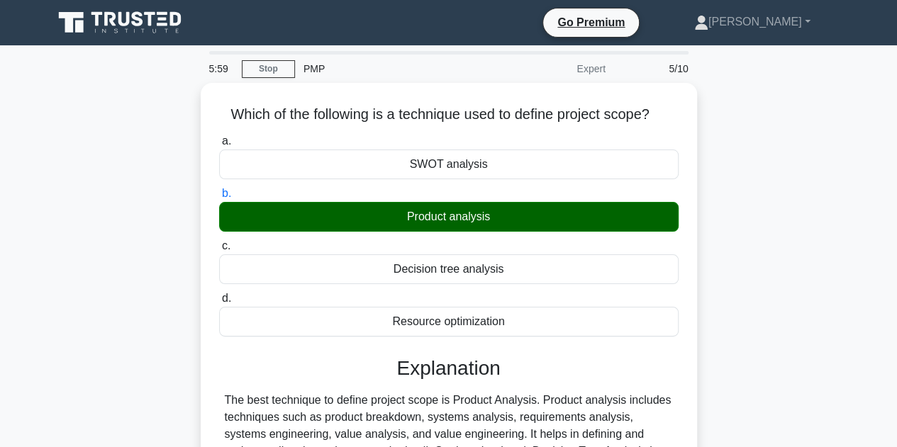
scroll to position [318, 0]
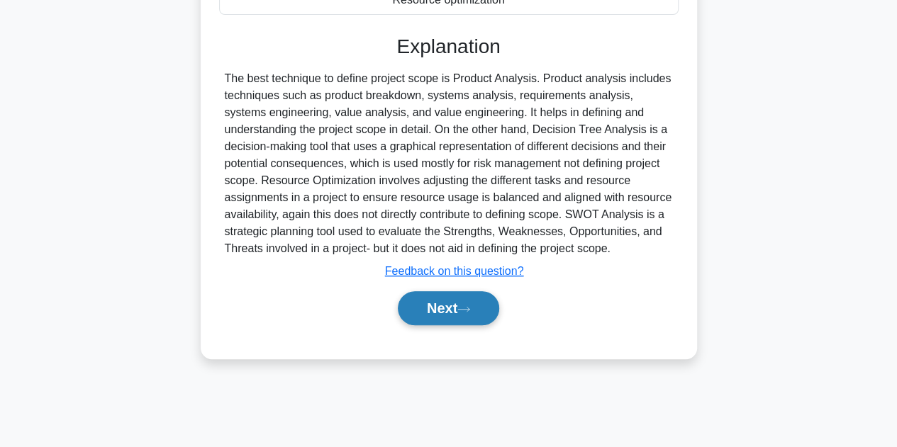
click at [464, 303] on button "Next" at bounding box center [448, 308] width 101 height 34
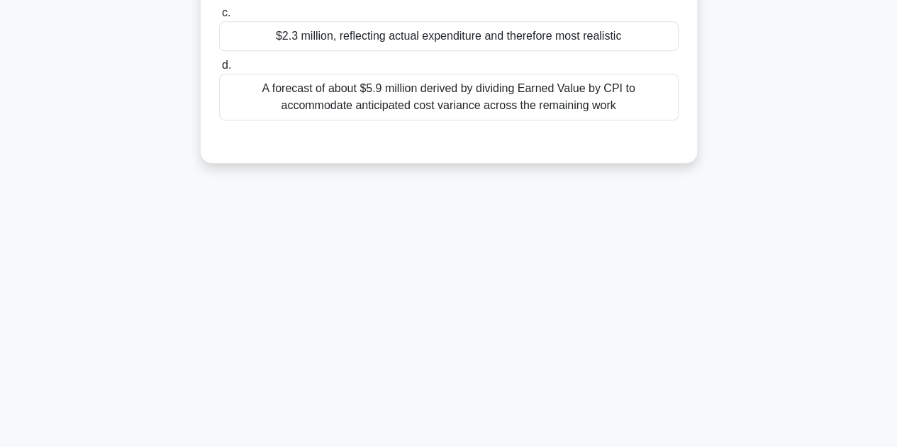
scroll to position [0, 0]
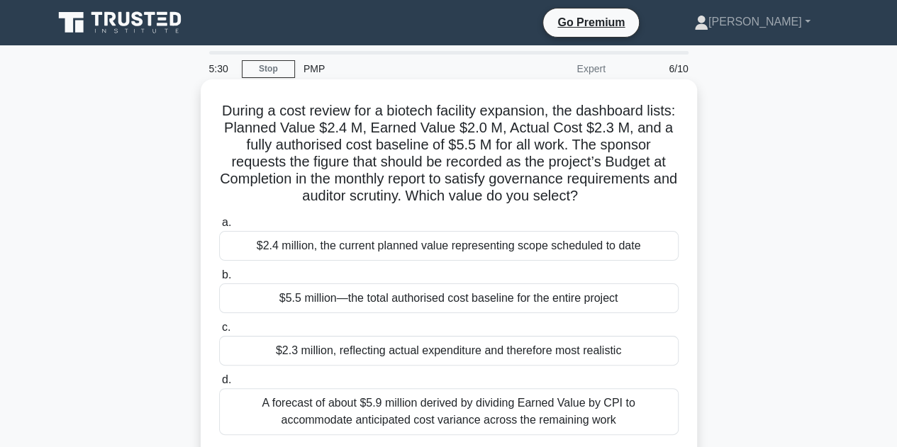
click at [414, 301] on div "$5.5 million—the total authorised cost baseline for the entire project" at bounding box center [449, 299] width 460 height 30
click at [219, 280] on input "b. $5.5 million—the total authorised cost baseline for the entire project" at bounding box center [219, 275] width 0 height 9
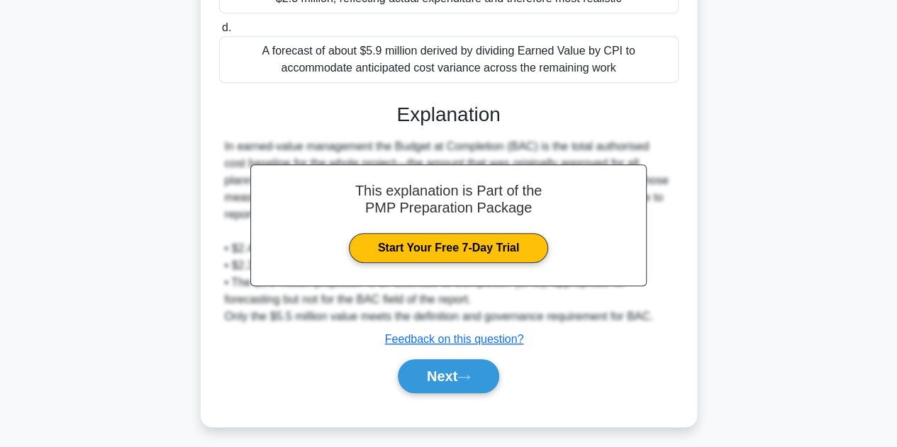
scroll to position [357, 0]
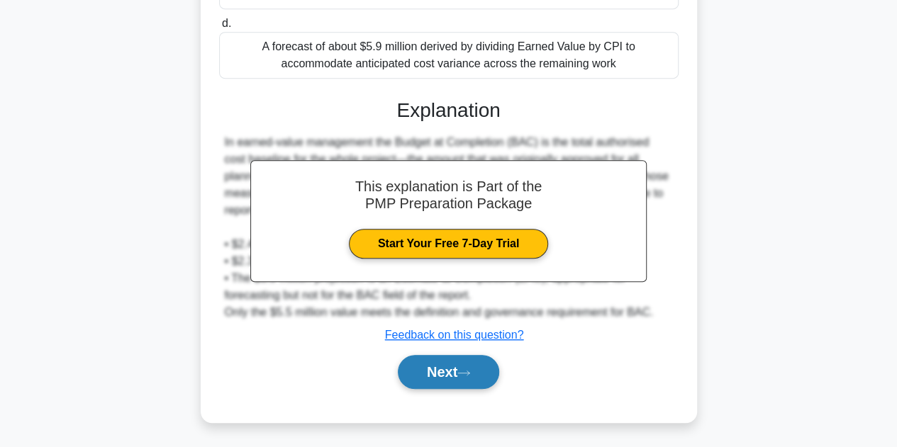
click at [460, 369] on button "Next" at bounding box center [448, 372] width 101 height 34
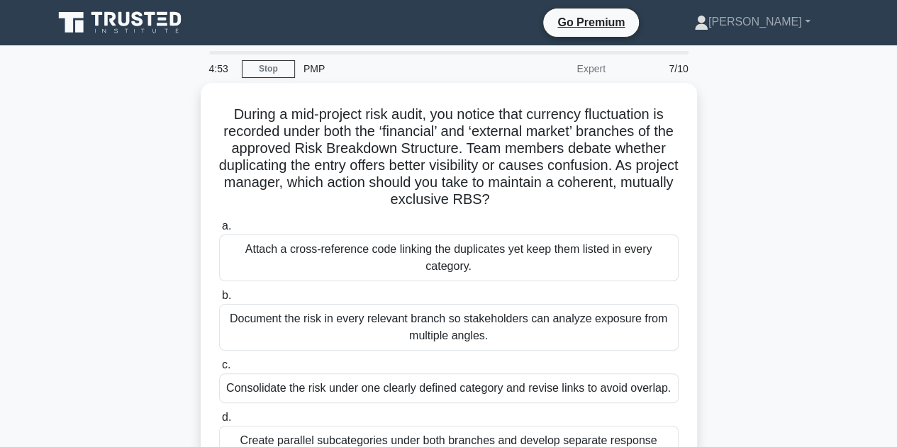
scroll to position [28, 0]
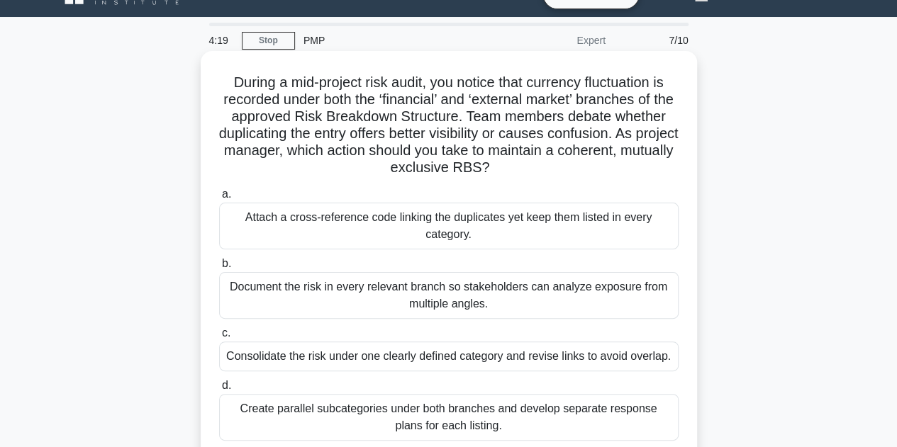
click at [425, 226] on div "Attach a cross-reference code linking the duplicates yet keep them listed in ev…" at bounding box center [449, 226] width 460 height 47
click at [219, 199] on input "a. Attach a cross-reference code linking the duplicates yet keep them listed in…" at bounding box center [219, 194] width 0 height 9
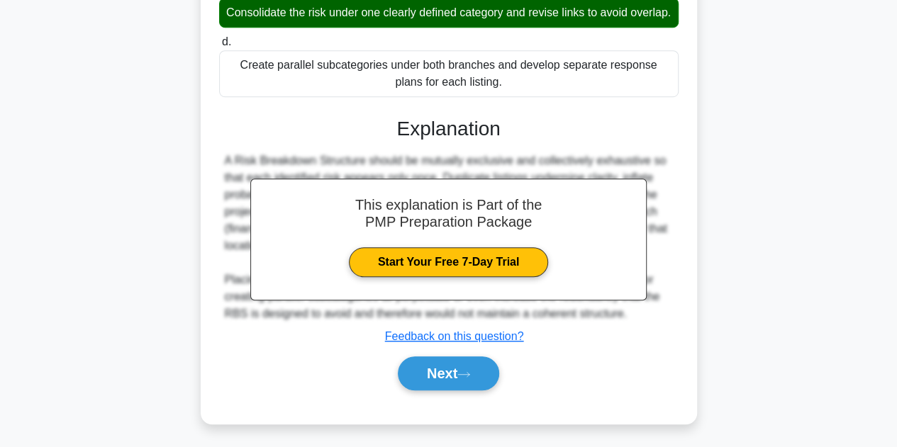
scroll to position [393, 0]
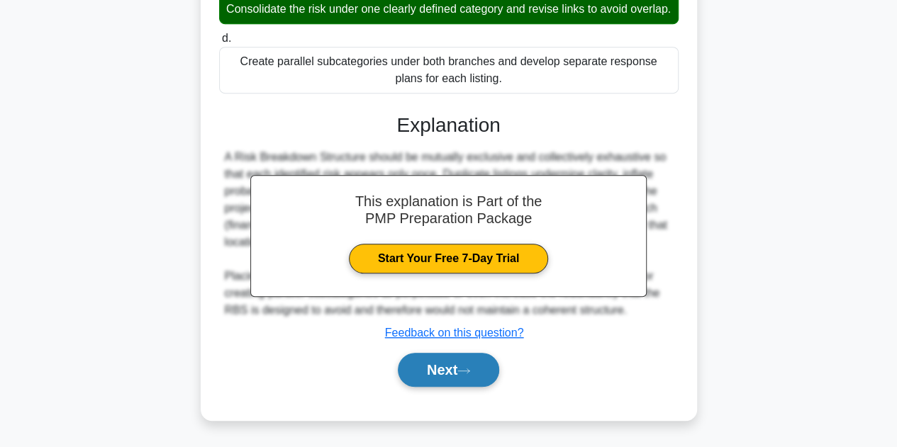
click at [469, 373] on icon at bounding box center [463, 371] width 13 height 8
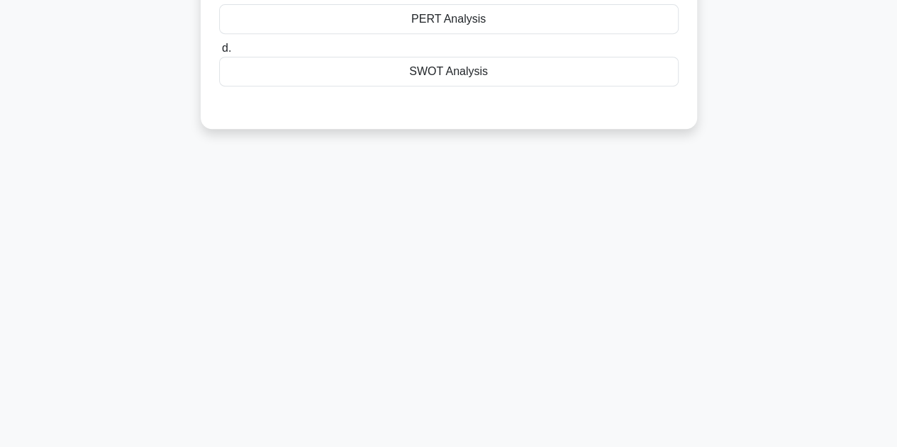
scroll to position [0, 0]
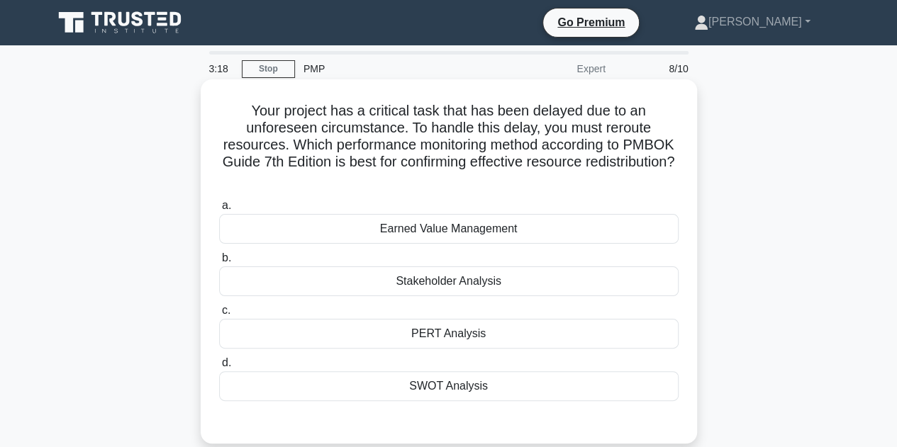
click at [427, 286] on div "Stakeholder Analysis" at bounding box center [449, 282] width 460 height 30
click at [219, 263] on input "b. Stakeholder Analysis" at bounding box center [219, 258] width 0 height 9
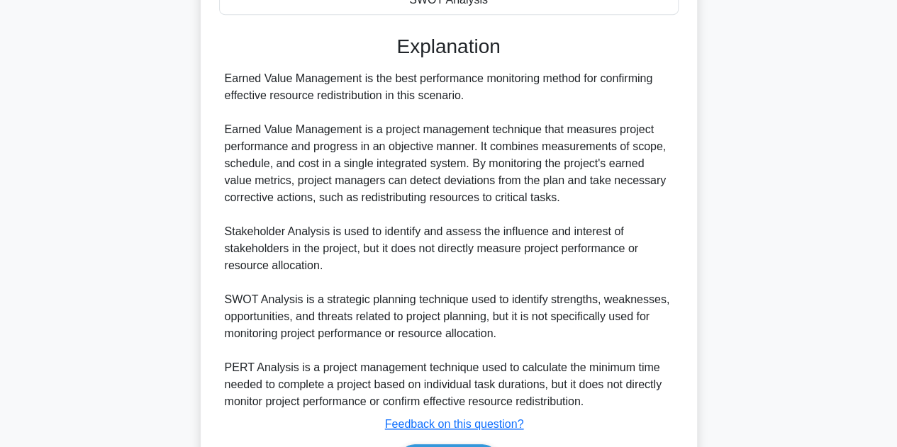
scroll to position [478, 0]
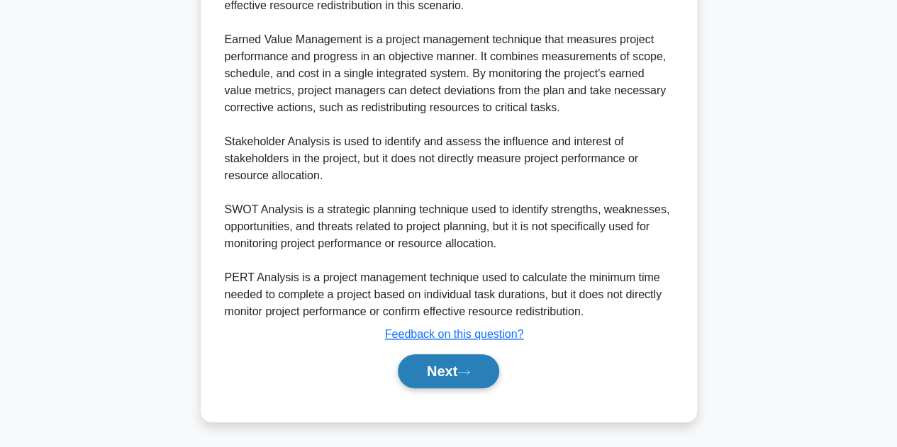
click at [450, 369] on button "Next" at bounding box center [448, 372] width 101 height 34
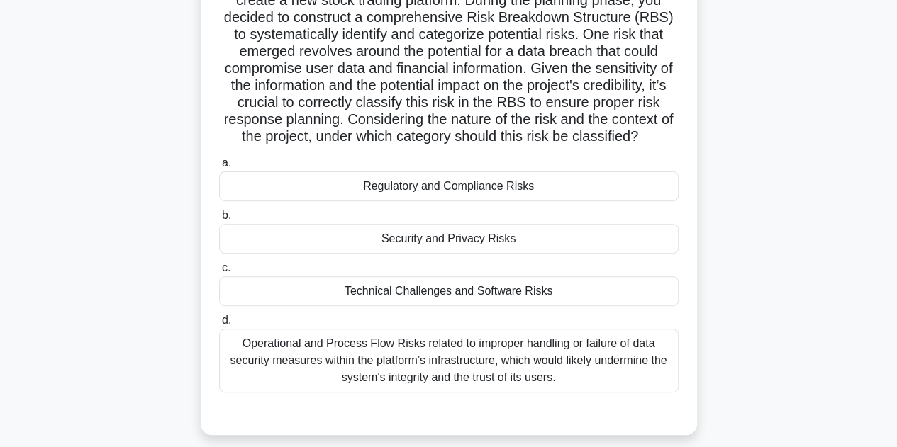
scroll to position [186, 0]
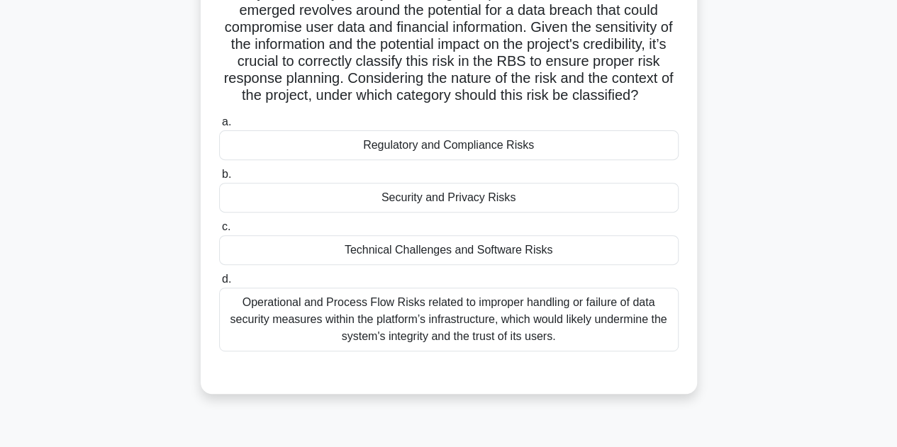
click at [406, 213] on div "Security and Privacy Risks" at bounding box center [449, 198] width 460 height 30
click at [219, 179] on input "b. Security and Privacy Risks" at bounding box center [219, 174] width 0 height 9
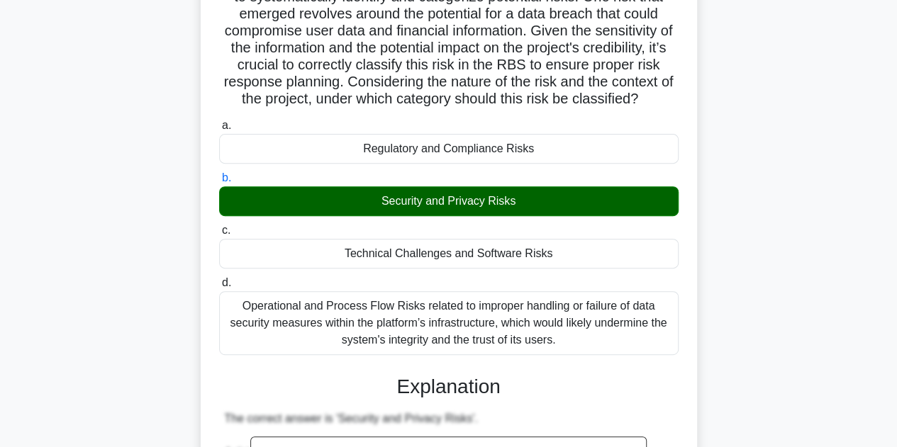
scroll to position [577, 0]
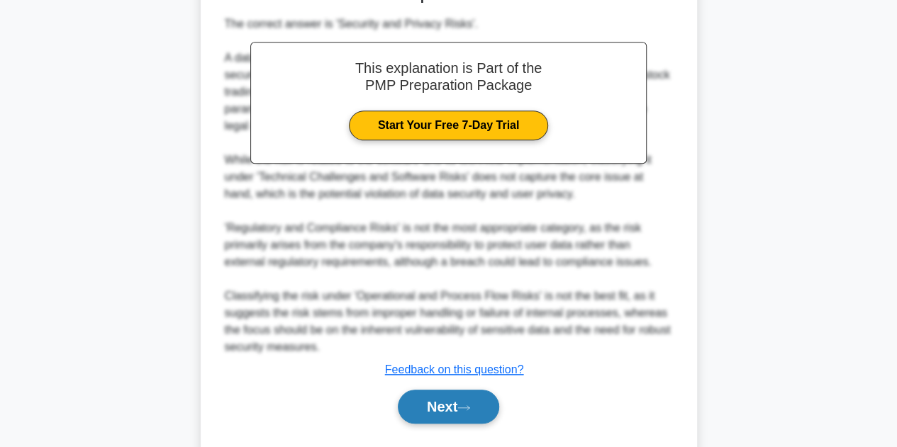
click at [470, 412] on icon at bounding box center [463, 408] width 13 height 8
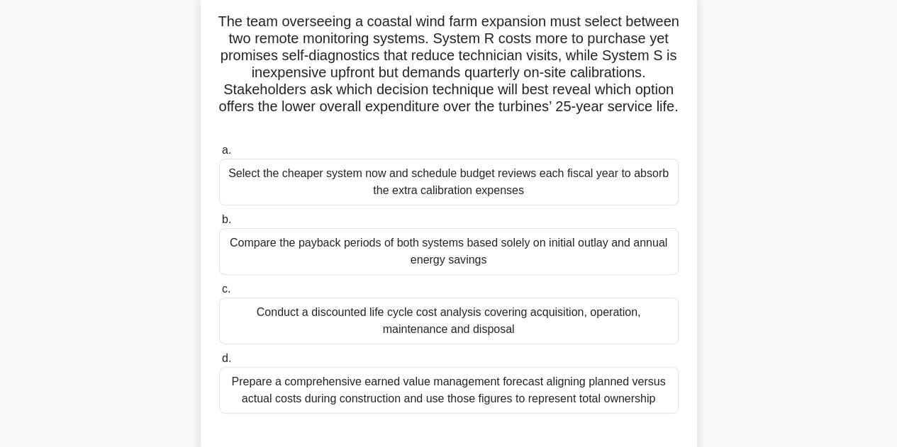
scroll to position [142, 0]
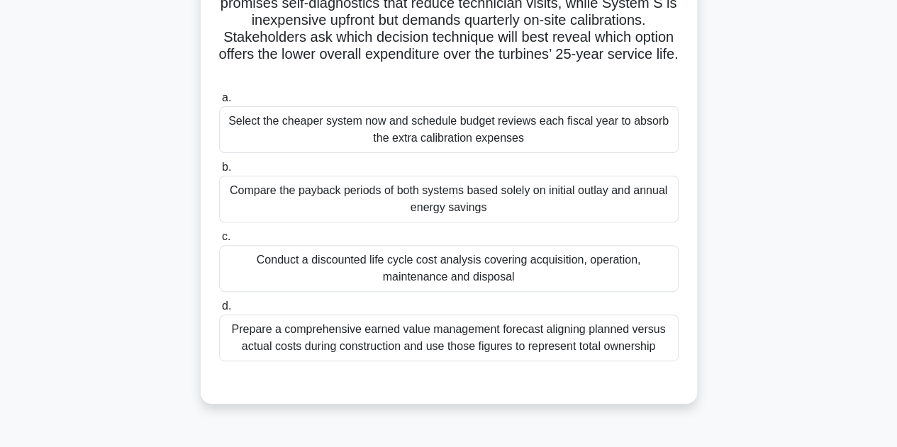
click at [382, 344] on div "Prepare a comprehensive earned value management forecast aligning planned versu…" at bounding box center [449, 338] width 460 height 47
click at [219, 311] on input "d. Prepare a comprehensive earned value management forecast aligning planned ve…" at bounding box center [219, 306] width 0 height 9
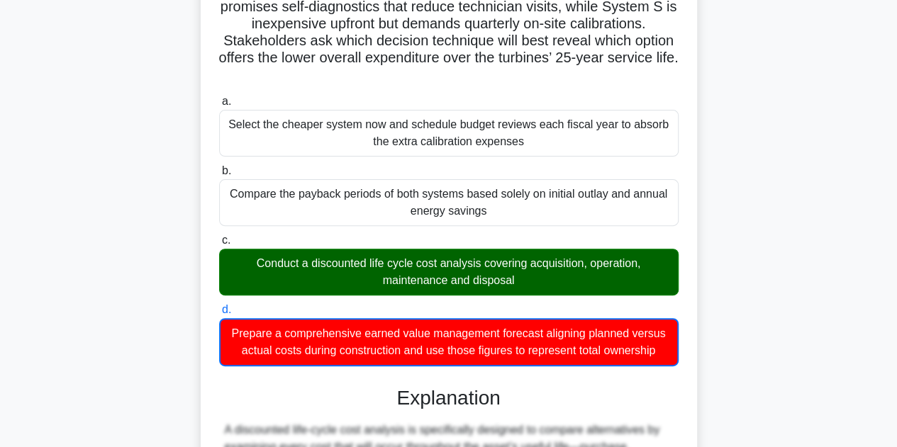
scroll to position [512, 0]
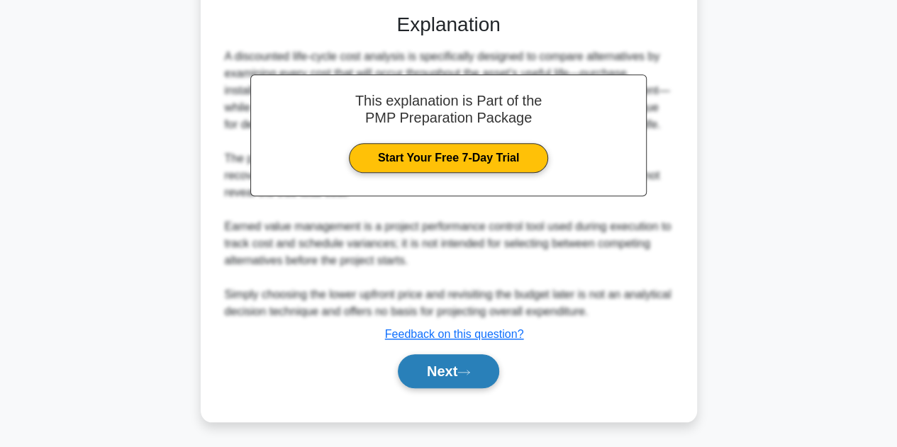
click at [469, 371] on icon at bounding box center [463, 373] width 13 height 8
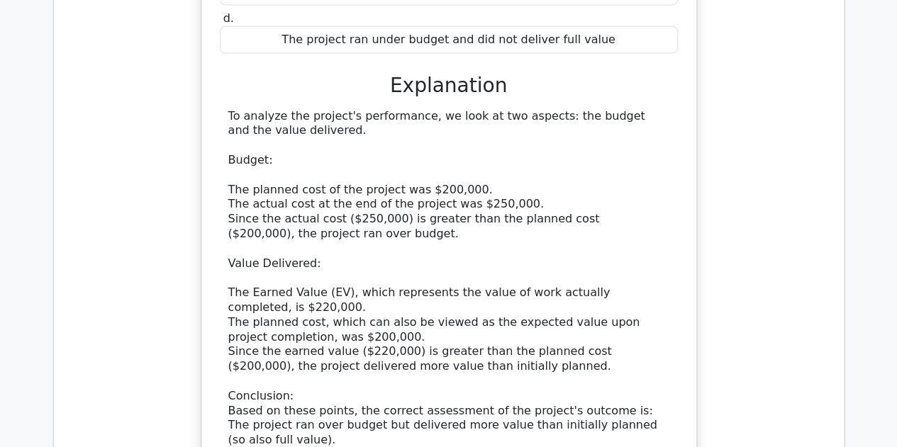
scroll to position [1957, 0]
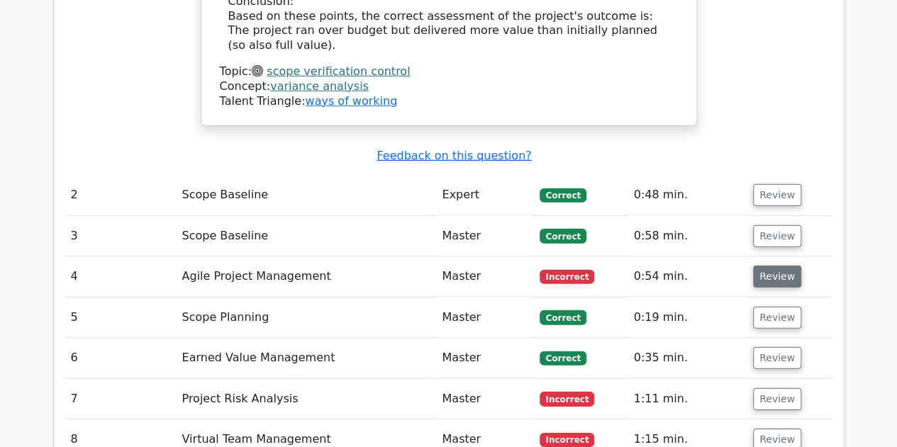
click at [776, 266] on button "Review" at bounding box center [777, 277] width 48 height 22
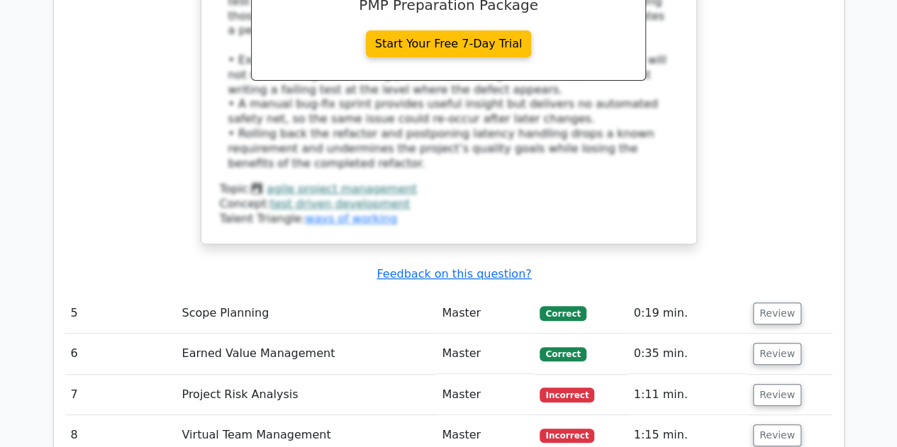
scroll to position [2800, 0]
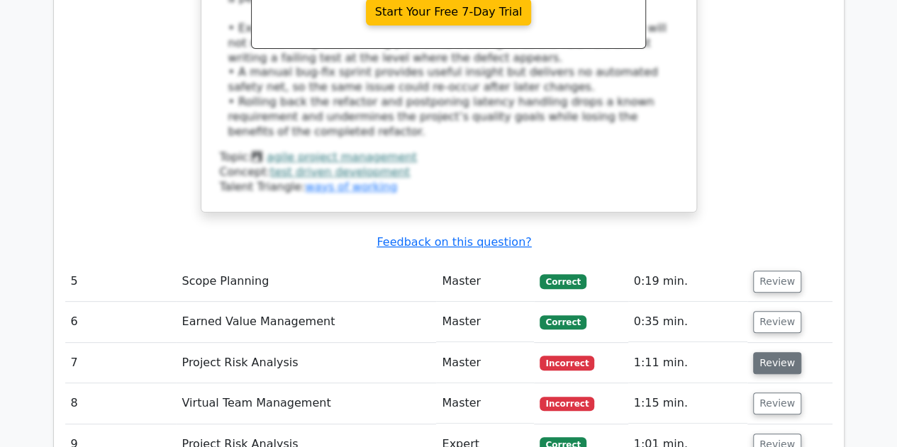
click at [774, 352] on button "Review" at bounding box center [777, 363] width 48 height 22
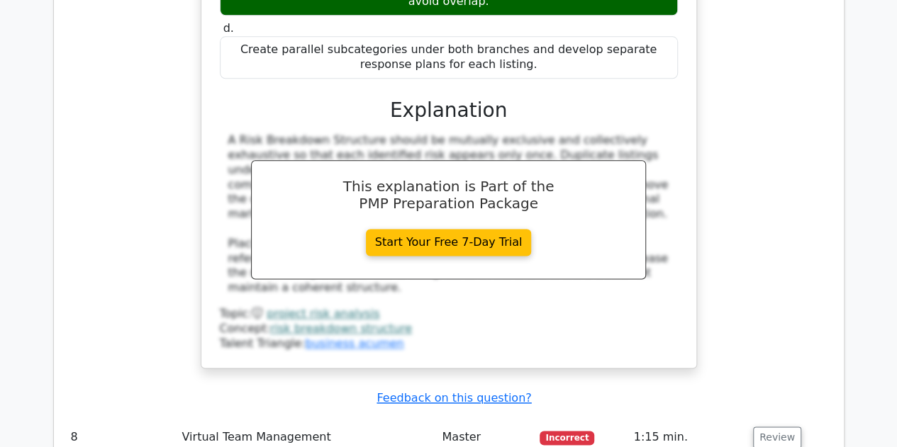
scroll to position [3519, 0]
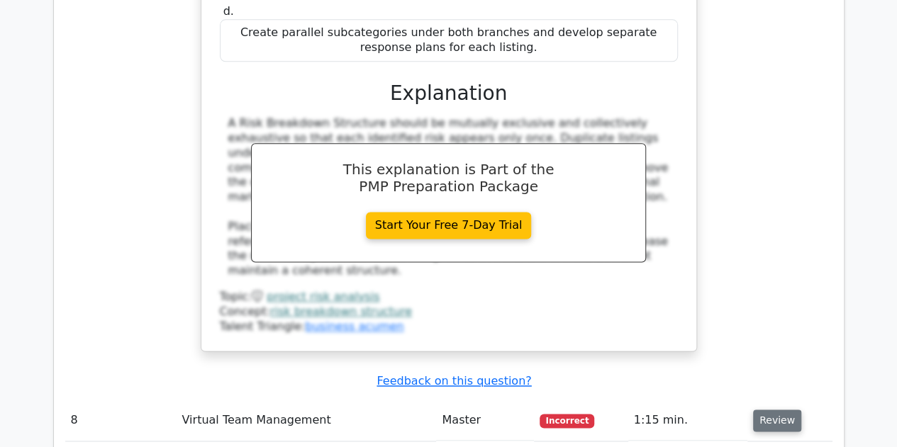
click at [774, 410] on button "Review" at bounding box center [777, 421] width 48 height 22
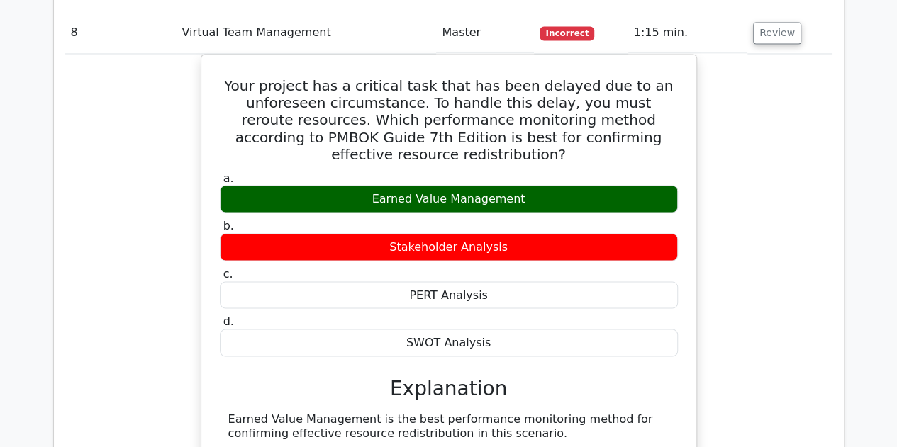
scroll to position [4302, 0]
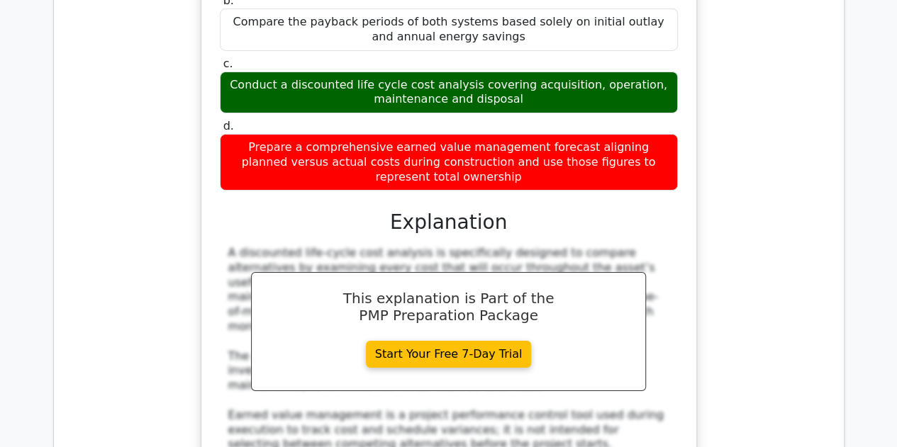
scroll to position [5476, 0]
